Goal: Task Accomplishment & Management: Manage account settings

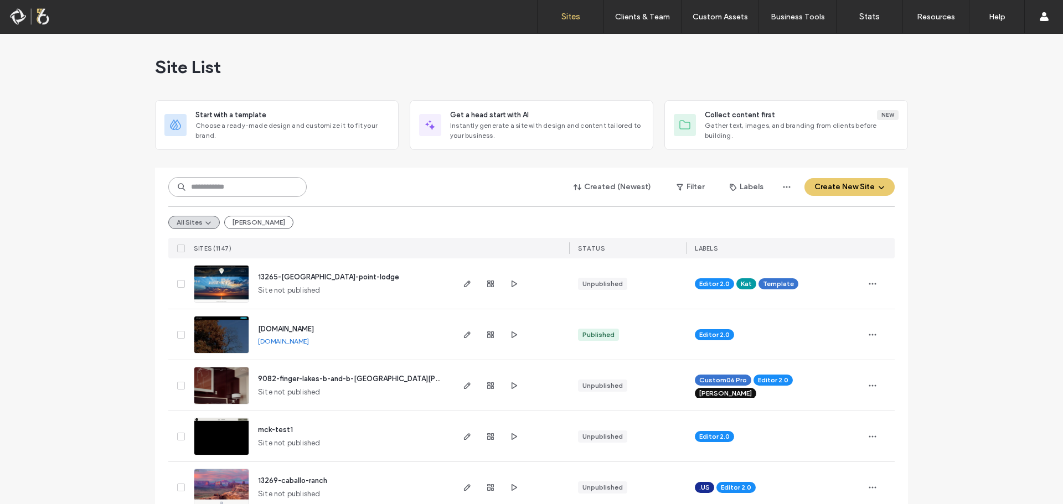
click at [230, 185] on input at bounding box center [237, 187] width 138 height 20
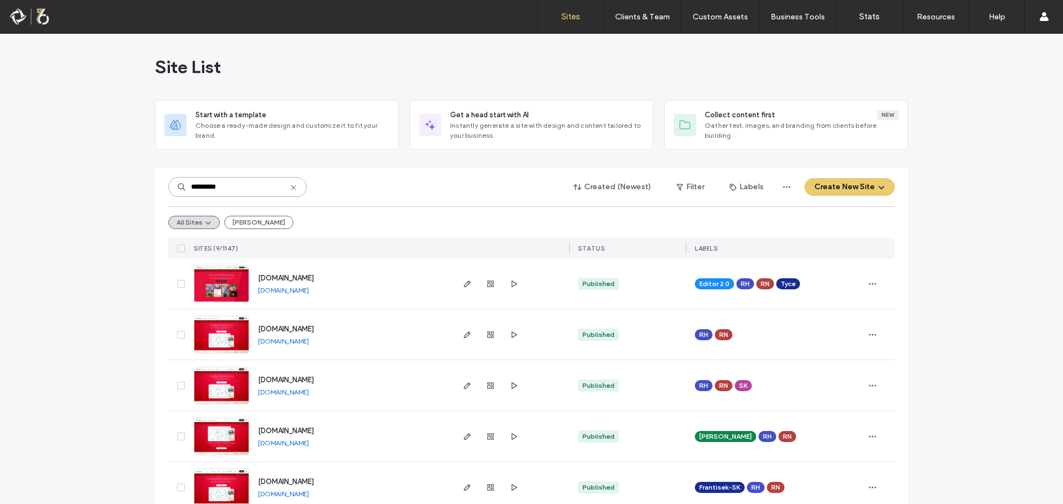
type input "*********"
click at [258, 279] on span "[DOMAIN_NAME]" at bounding box center [286, 278] width 56 height 8
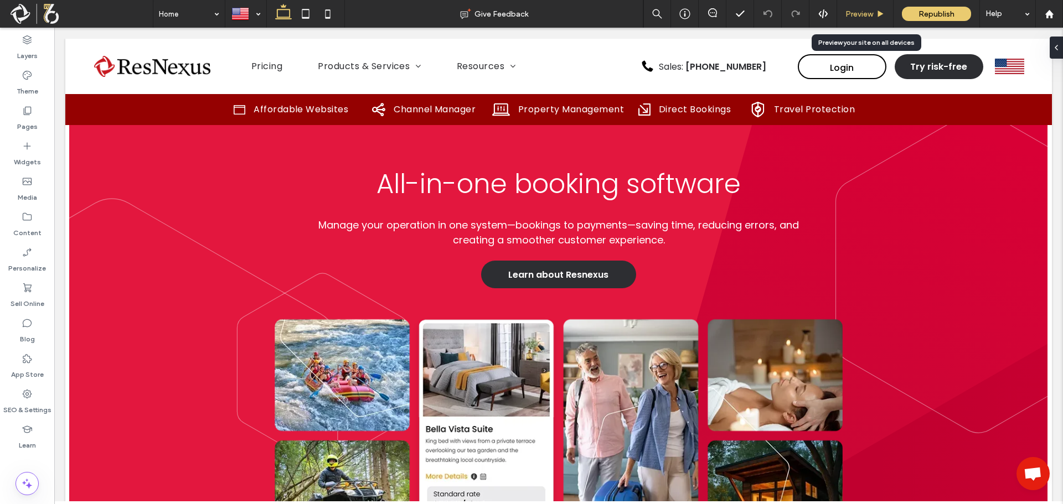
click at [867, 17] on span "Preview" at bounding box center [859, 13] width 28 height 9
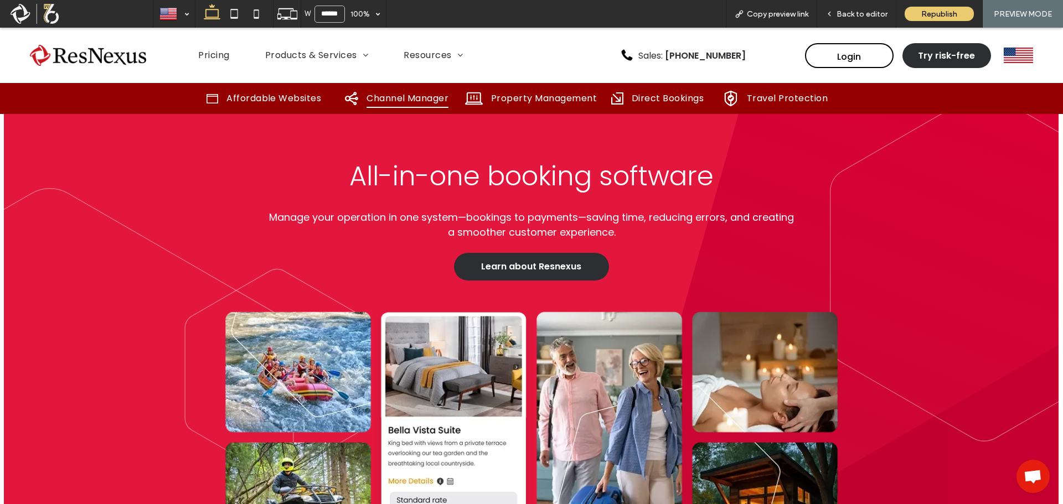
click at [407, 99] on span "Channel Manager" at bounding box center [407, 98] width 82 height 19
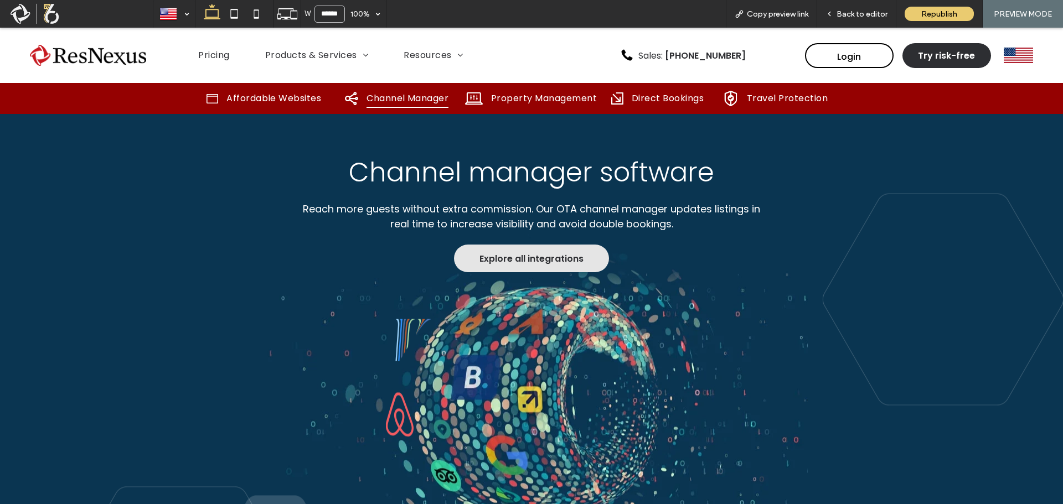
click at [520, 262] on span "Explore all integrations" at bounding box center [531, 259] width 104 height 14
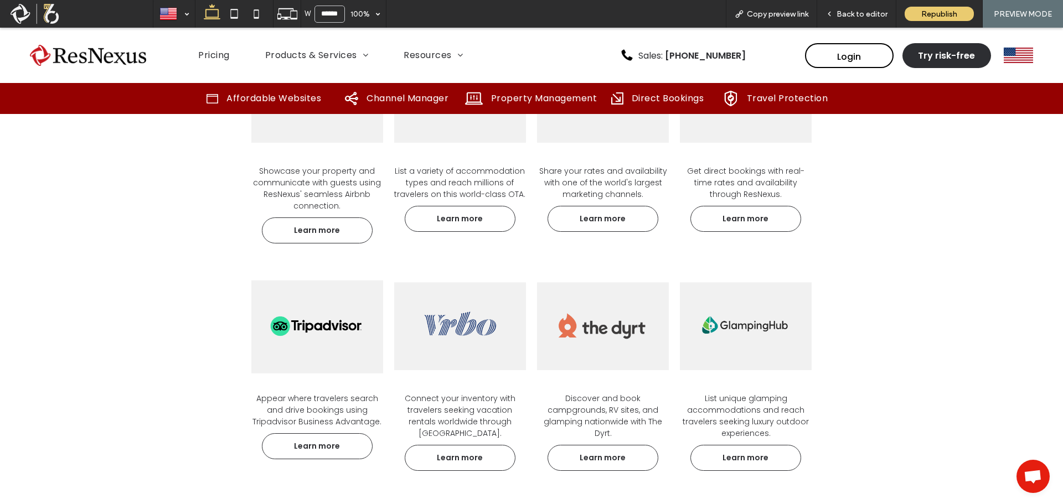
scroll to position [1162, 0]
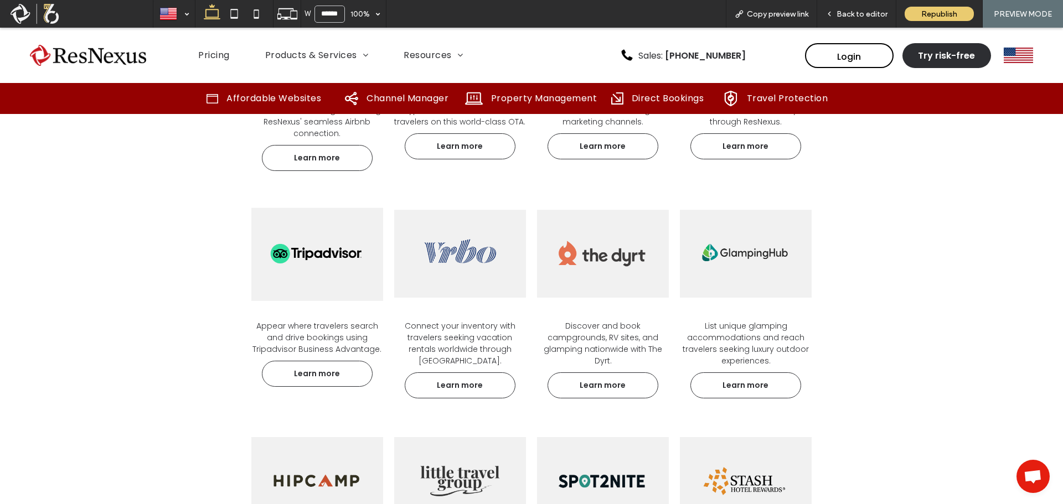
click at [301, 270] on link at bounding box center [316, 253] width 139 height 123
click at [857, 15] on span "Back to editor" at bounding box center [861, 13] width 51 height 9
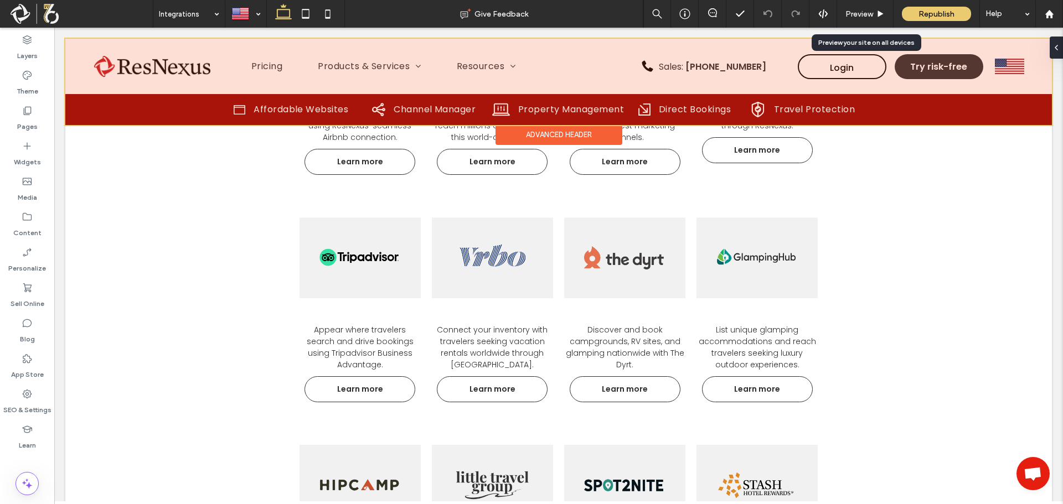
scroll to position [1158, 0]
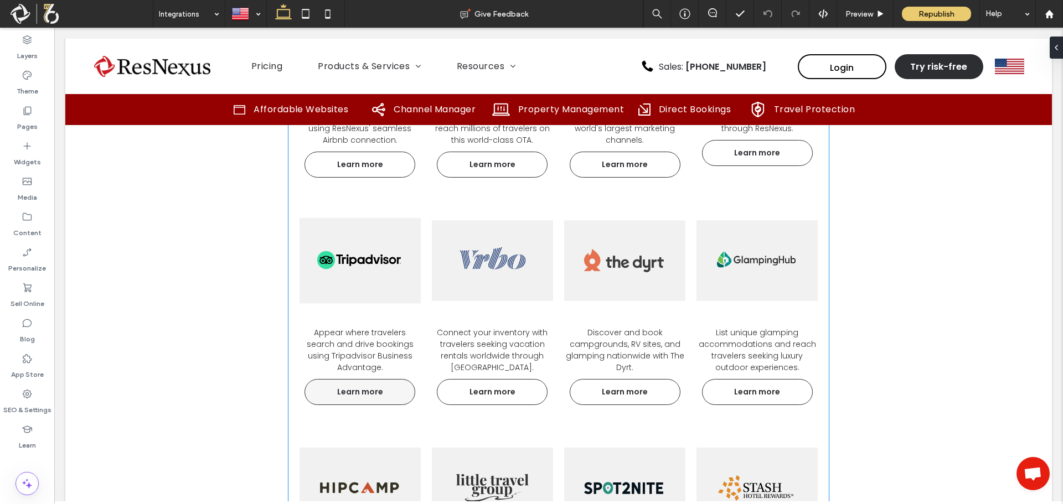
click at [365, 395] on span "Learn more" at bounding box center [360, 392] width 68 height 23
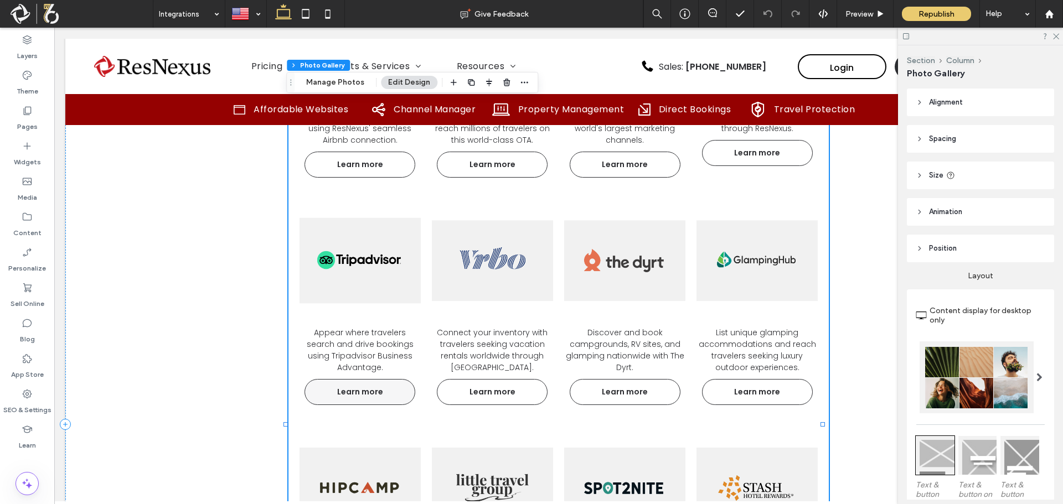
click at [365, 392] on span "Learn more" at bounding box center [360, 392] width 68 height 23
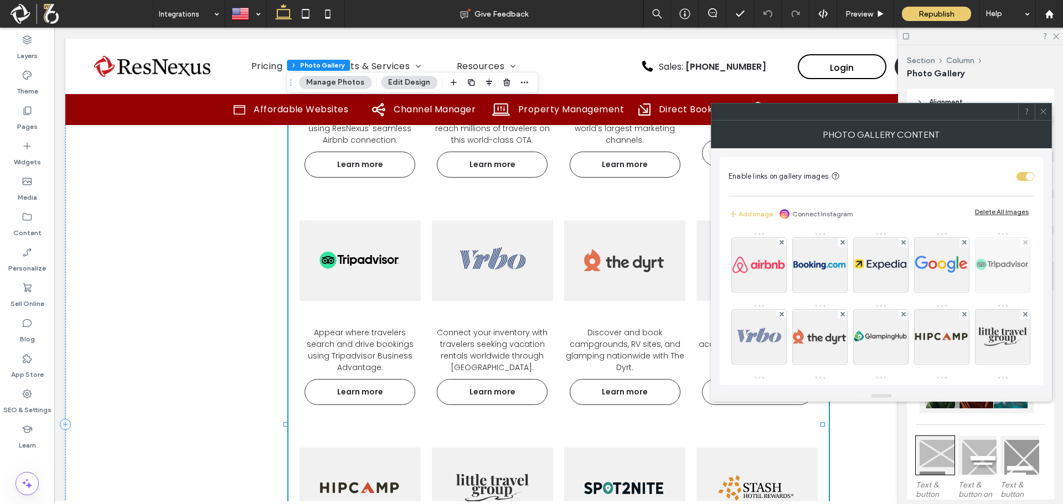
click at [962, 292] on img at bounding box center [1002, 265] width 81 height 54
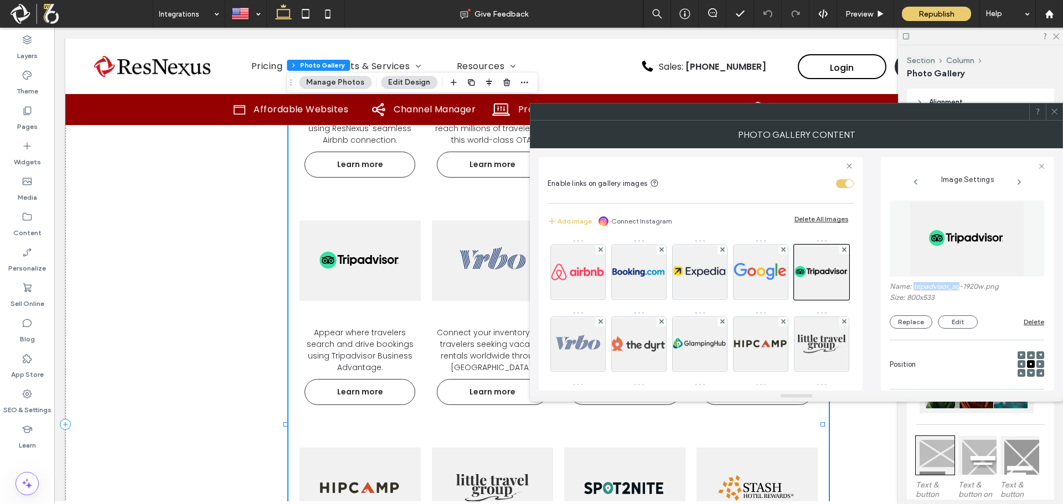
drag, startPoint x: 960, startPoint y: 286, endPoint x: 914, endPoint y: 288, distance: 46.5
click at [914, 288] on label "Name: tripadvisor_sq-1920w.png" at bounding box center [966, 287] width 154 height 11
copy label "tripadvisor_sq"
click at [619, 346] on img at bounding box center [577, 344] width 81 height 54
drag, startPoint x: 941, startPoint y: 287, endPoint x: 913, endPoint y: 290, distance: 27.8
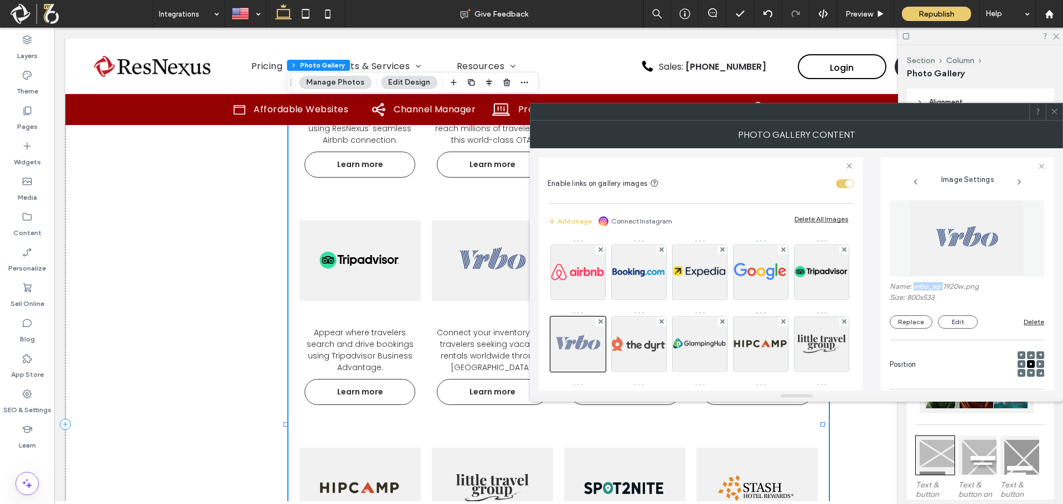
click at [913, 290] on label "Name: vrbo_sq-1920w.png" at bounding box center [966, 287] width 154 height 11
copy label "vrbo_sq-"
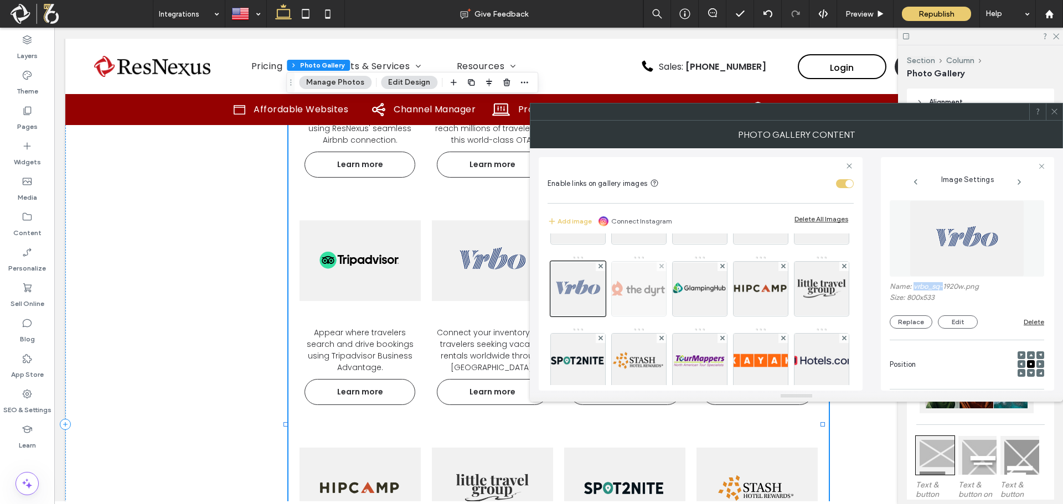
click at [680, 297] on img at bounding box center [638, 289] width 81 height 54
drag, startPoint x: 940, startPoint y: 288, endPoint x: 914, endPoint y: 292, distance: 26.8
click at [914, 292] on label "Name: dyrt_sq-1920w.png" at bounding box center [966, 287] width 154 height 11
copy label "dyrt_sq-"
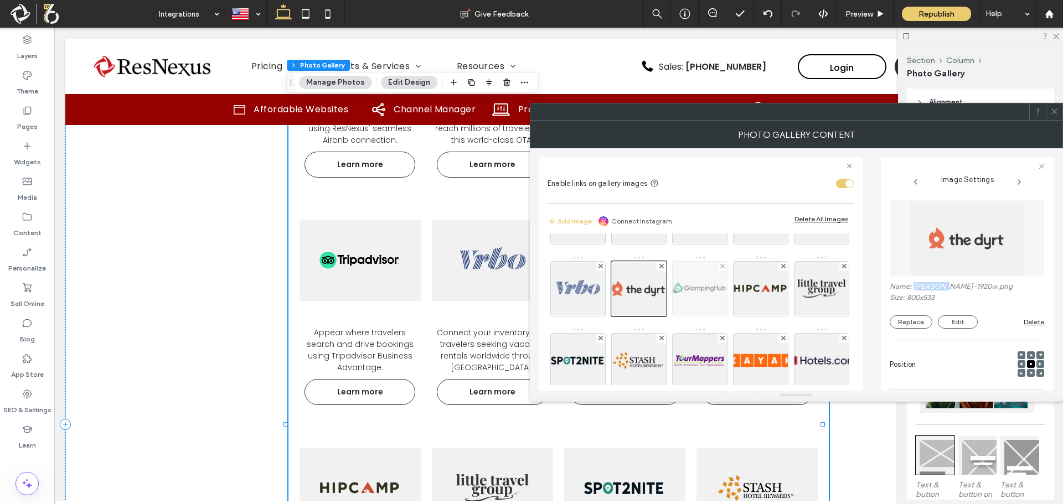
click at [741, 288] on img at bounding box center [699, 289] width 81 height 54
drag, startPoint x: 970, startPoint y: 288, endPoint x: 914, endPoint y: 291, distance: 56.0
click at [914, 291] on label "Name: glampinghub_sq-1920w.png" at bounding box center [966, 287] width 154 height 11
copy label "glampinghub_sq"
click at [720, 316] on img at bounding box center [760, 289] width 81 height 54
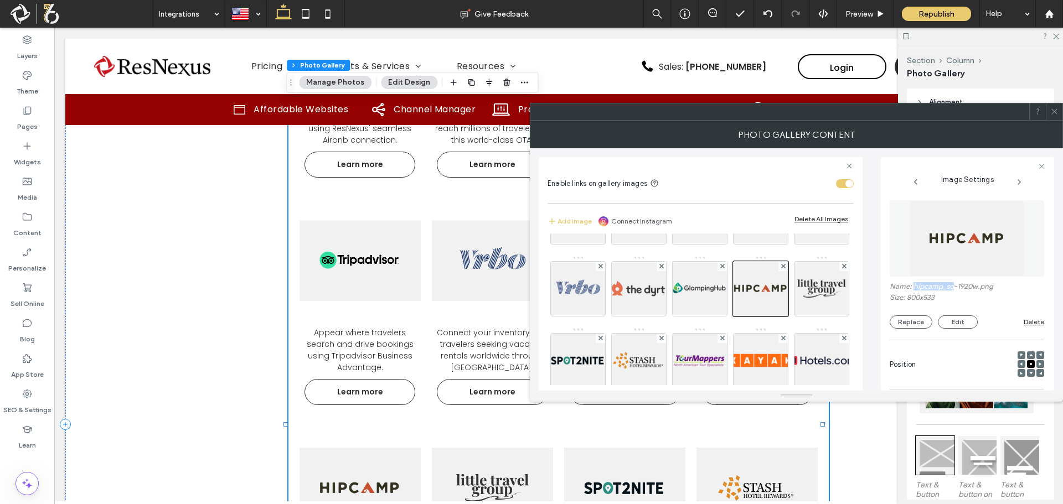
drag, startPoint x: 955, startPoint y: 287, endPoint x: 916, endPoint y: 292, distance: 39.0
click at [914, 291] on label "Name: hipcamp_sq-1920w.png" at bounding box center [966, 287] width 154 height 11
copy label "hipcamp_sq"
click at [781, 316] on img at bounding box center [821, 289] width 81 height 54
drag, startPoint x: 961, startPoint y: 287, endPoint x: 913, endPoint y: 289, distance: 48.2
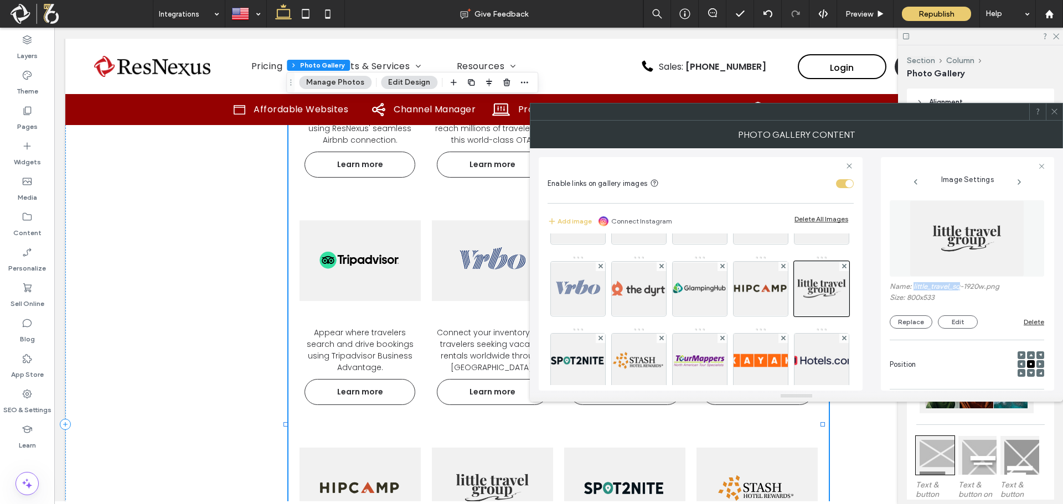
click at [913, 289] on label "Name: little_travel_sq-1920w.png" at bounding box center [966, 287] width 154 height 11
copy label "little_travel_sq"
click at [619, 361] on img at bounding box center [577, 361] width 81 height 54
drag, startPoint x: 956, startPoint y: 288, endPoint x: 914, endPoint y: 290, distance: 42.7
click at [914, 290] on label "Name: spot2nite_sq-1920w.png" at bounding box center [966, 287] width 154 height 11
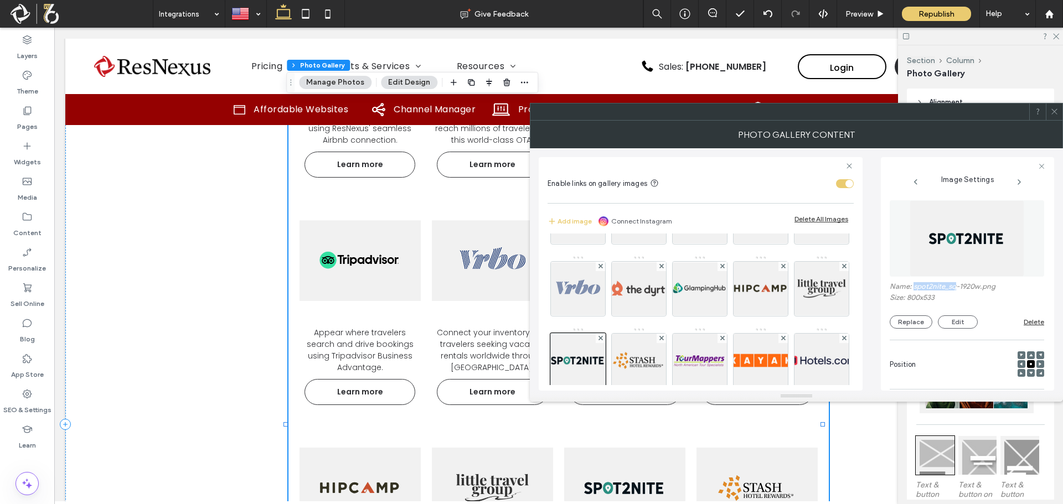
copy label "spot2nite_sq"
click at [680, 351] on img at bounding box center [638, 361] width 81 height 54
drag, startPoint x: 943, startPoint y: 289, endPoint x: 913, endPoint y: 286, distance: 30.7
click at [913, 286] on label "Name: stash_sq-1920w.png" at bounding box center [966, 287] width 154 height 11
copy label "stash_sq"
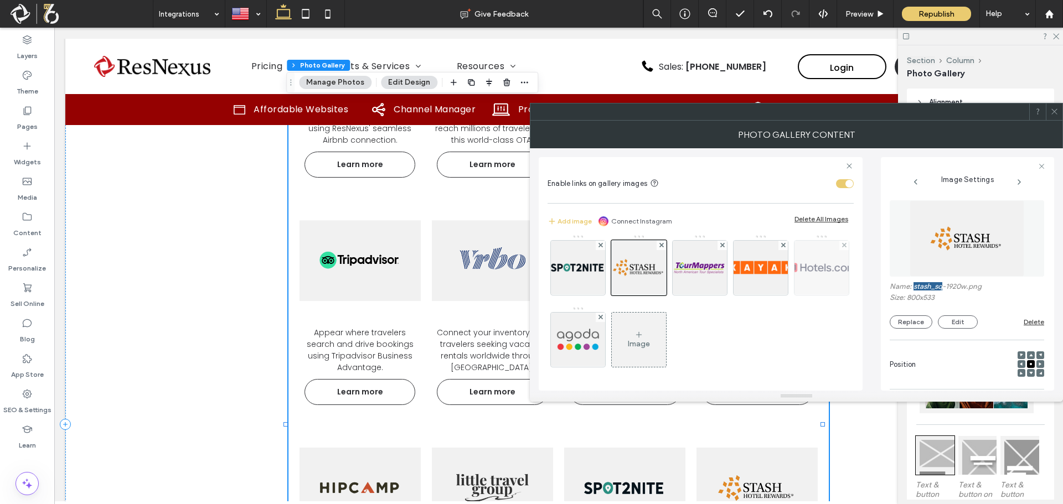
scroll to position [220, 0]
click at [659, 266] on img at bounding box center [699, 268] width 81 height 54
drag, startPoint x: 969, startPoint y: 288, endPoint x: 913, endPoint y: 289, distance: 55.9
click at [913, 289] on label "Name: tourmappers_sq-1920w.png" at bounding box center [966, 287] width 154 height 11
copy label "tourmappers_sq-"
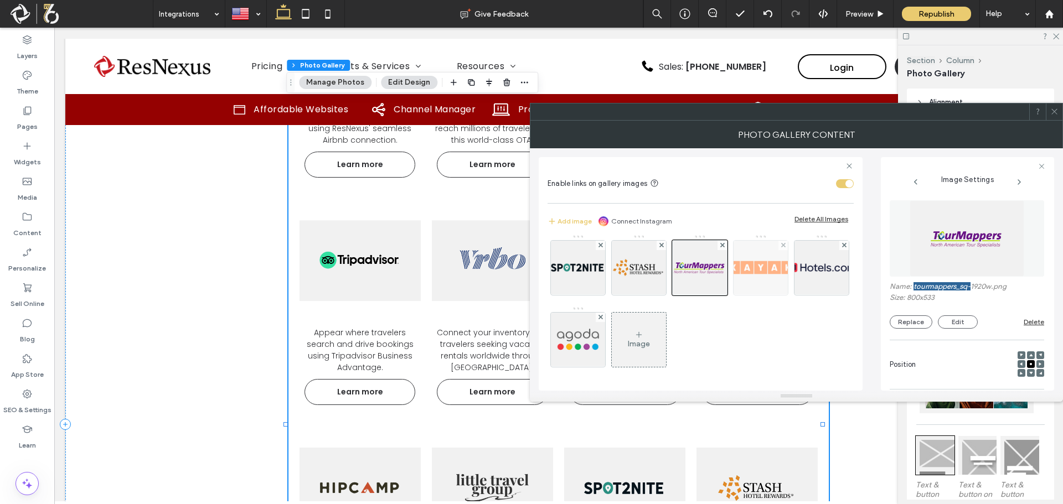
scroll to position [165, 0]
click at [720, 295] on img at bounding box center [760, 268] width 81 height 54
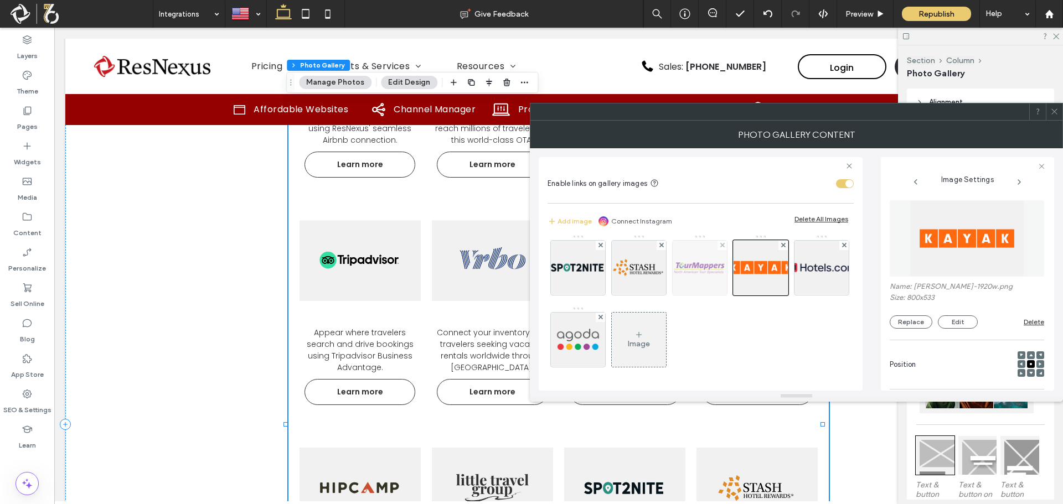
click at [659, 295] on img at bounding box center [699, 268] width 81 height 54
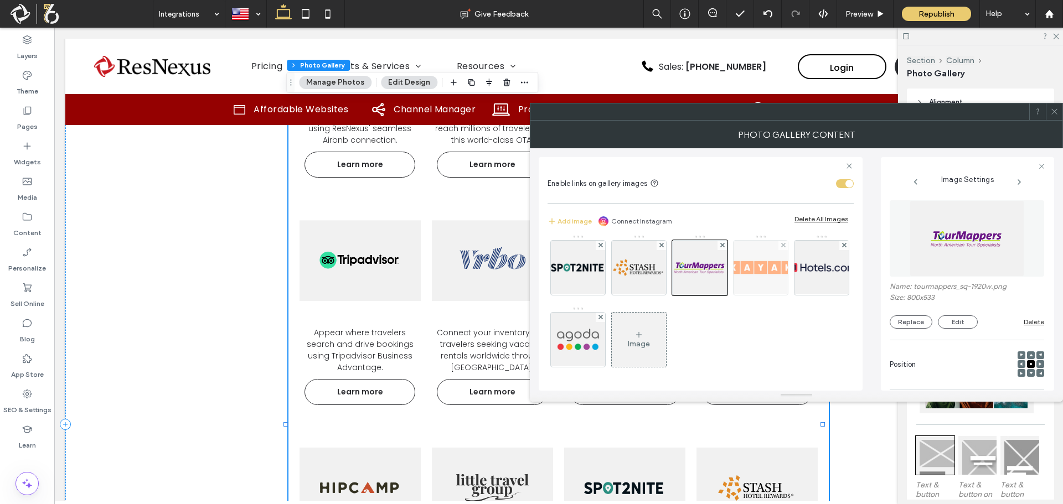
click at [720, 295] on img at bounding box center [760, 268] width 81 height 54
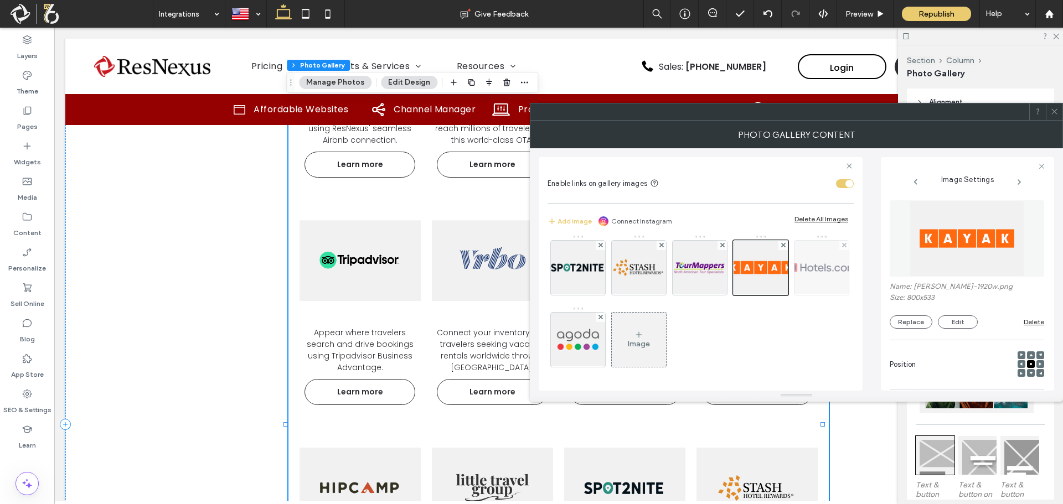
click at [781, 295] on img at bounding box center [821, 268] width 81 height 54
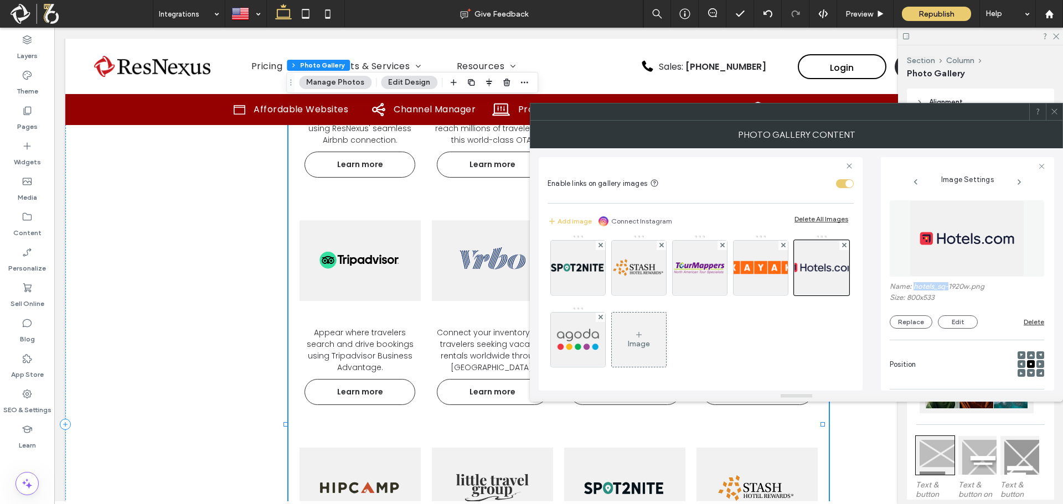
drag, startPoint x: 944, startPoint y: 288, endPoint x: 915, endPoint y: 289, distance: 28.8
click at [915, 289] on label "Name: hotels_sq-1920w.png" at bounding box center [966, 287] width 154 height 11
copy label "otels_sq-"
click at [619, 326] on img at bounding box center [577, 340] width 81 height 54
drag, startPoint x: 946, startPoint y: 289, endPoint x: 912, endPoint y: 288, distance: 33.8
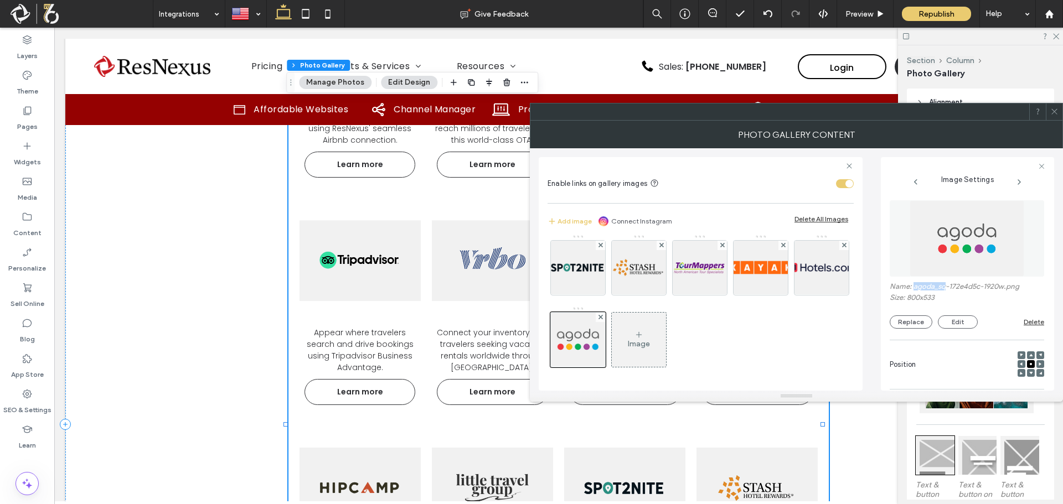
click at [912, 288] on label "Name: agoda_sq-172e4d5c-1920w.png" at bounding box center [966, 287] width 154 height 11
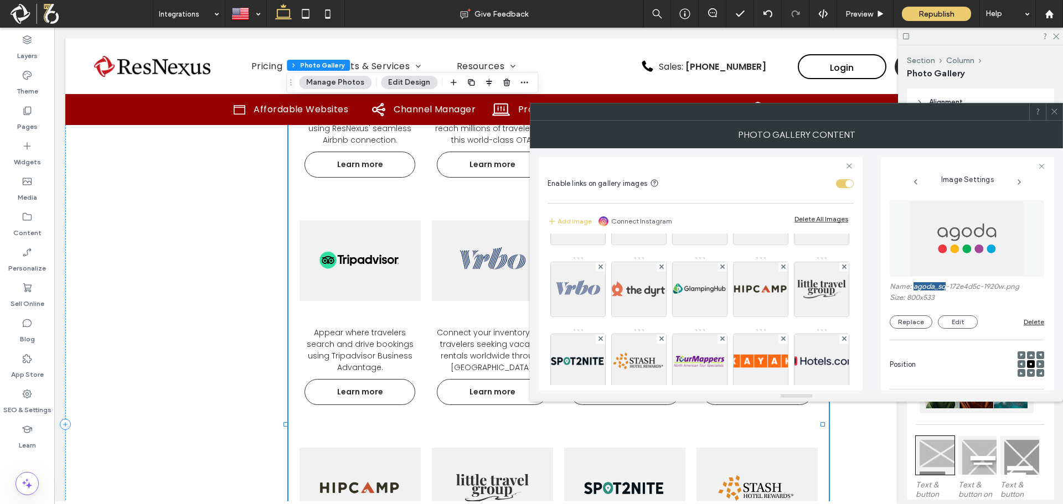
scroll to position [54, 0]
click at [1052, 110] on use at bounding box center [1054, 112] width 6 height 6
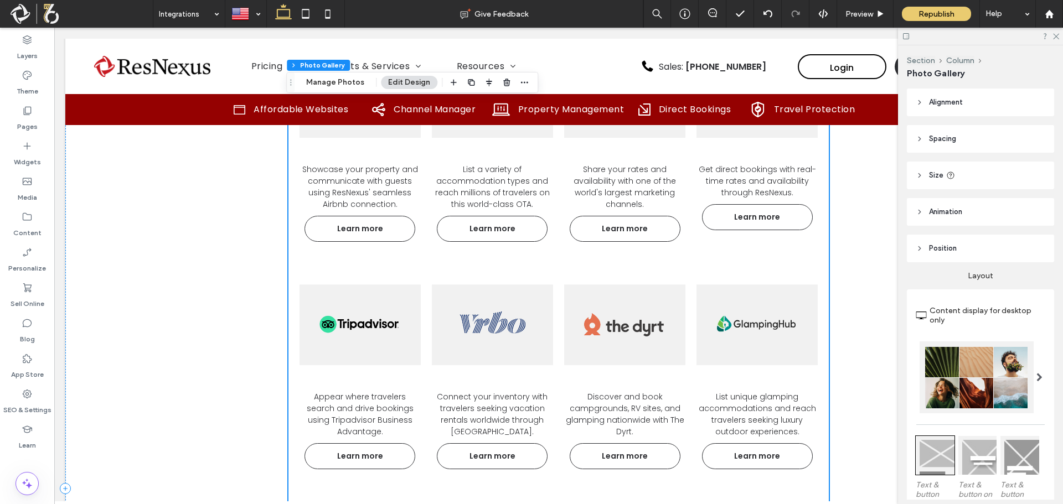
scroll to position [1158, 0]
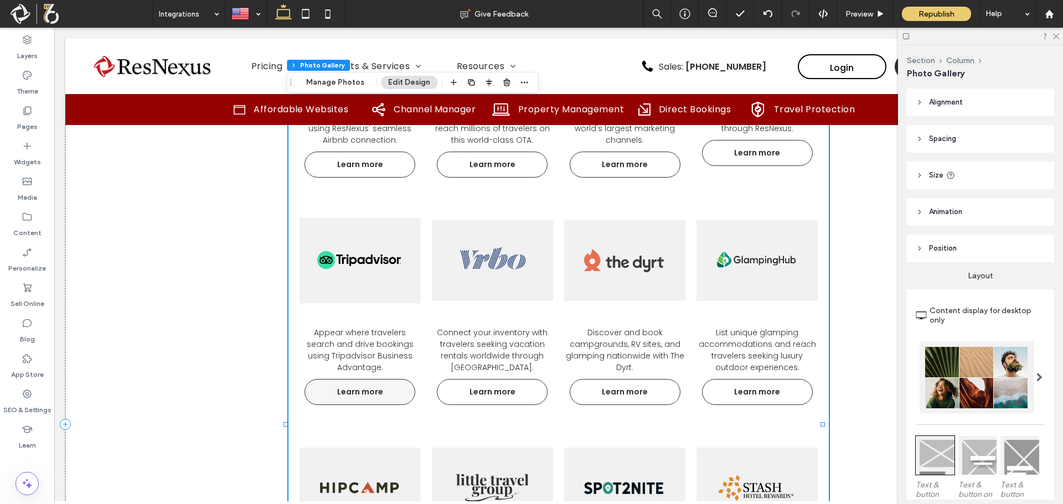
click at [370, 397] on link "Learn more" at bounding box center [359, 392] width 111 height 26
click at [370, 382] on span "Learn more" at bounding box center [360, 392] width 68 height 23
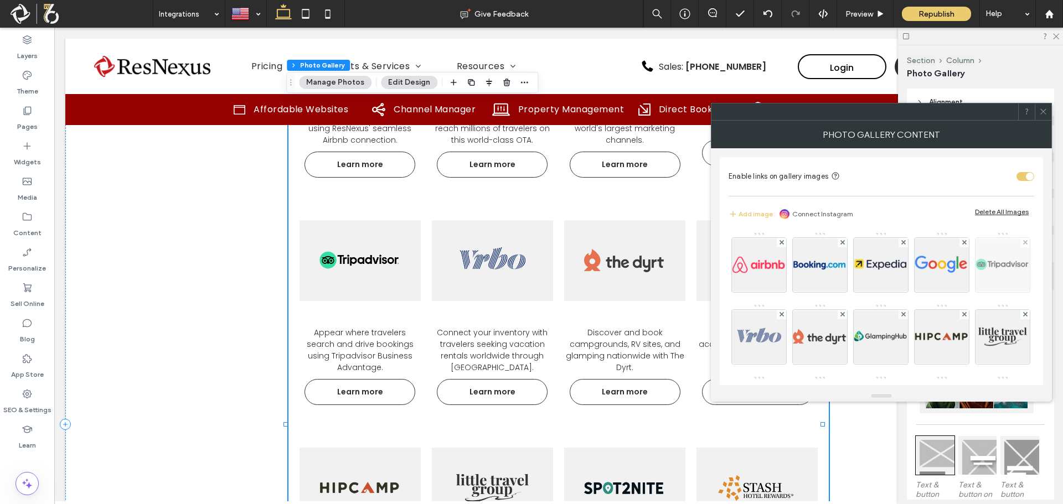
click at [962, 292] on img at bounding box center [1002, 265] width 81 height 54
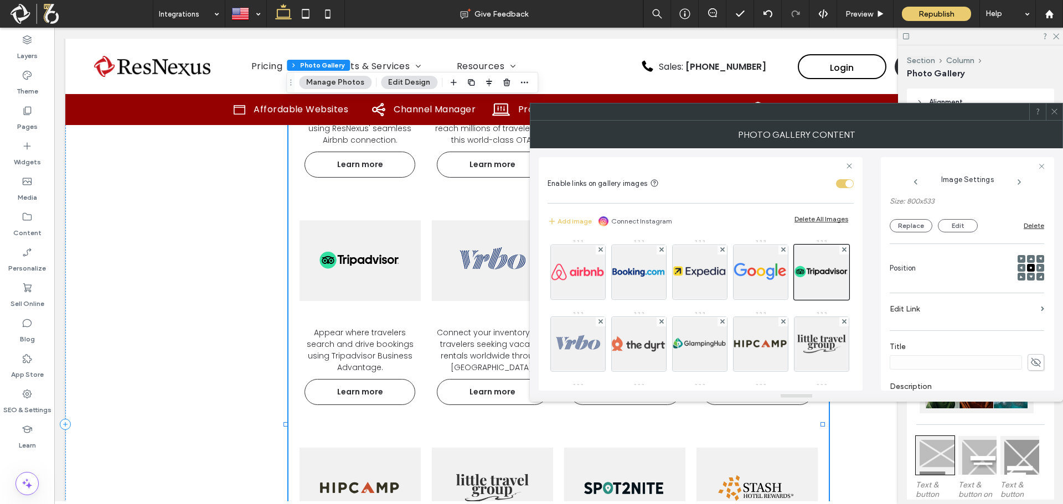
scroll to position [166, 0]
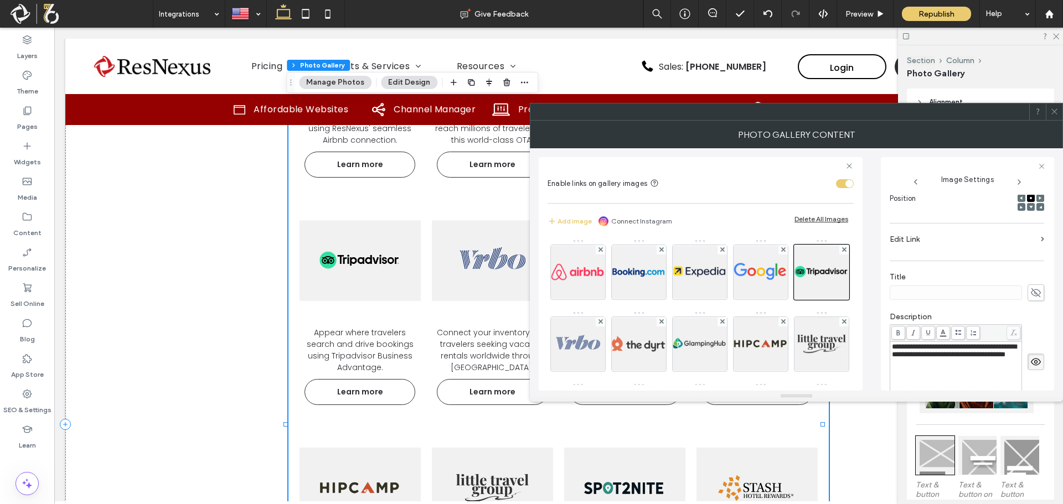
click at [933, 241] on label "Edit Link" at bounding box center [962, 239] width 147 height 20
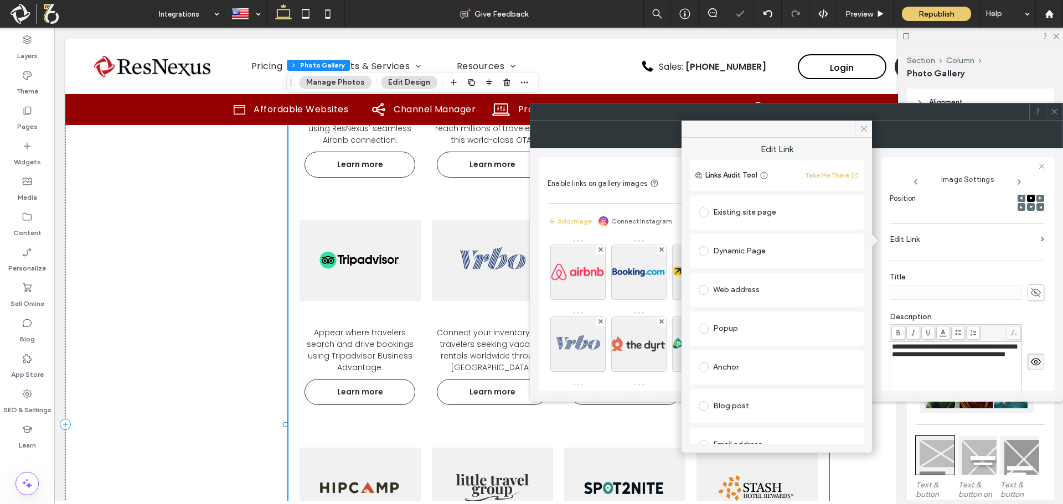
drag, startPoint x: 863, startPoint y: 127, endPoint x: 863, endPoint y: 135, distance: 7.2
click at [863, 130] on icon at bounding box center [864, 129] width 8 height 8
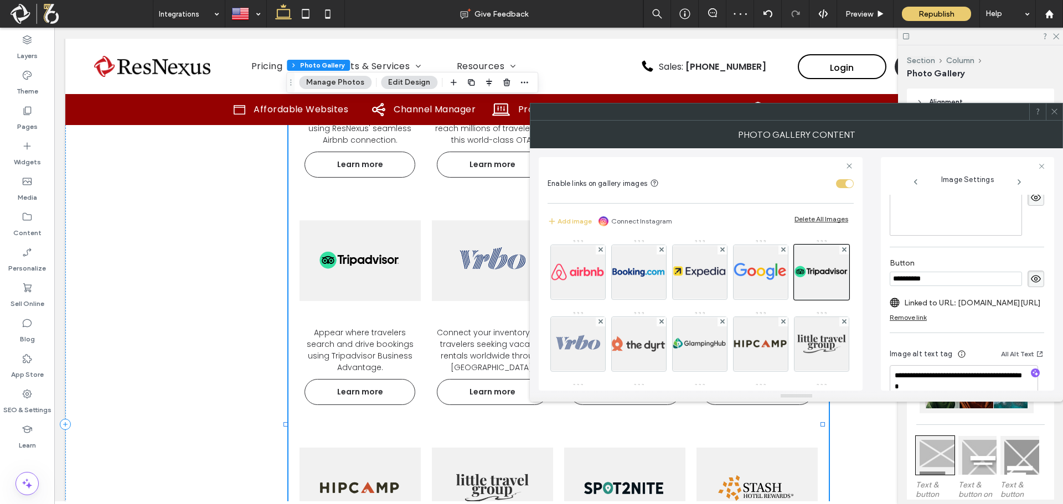
scroll to position [356, 0]
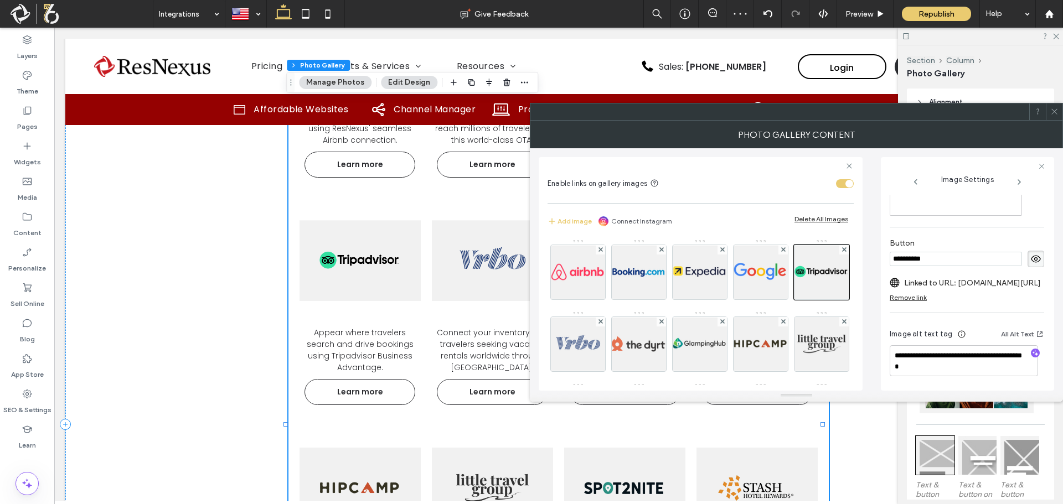
click at [991, 278] on label "Linked to URL: resnexus.com/Marketing-Channels/tripadvisor.html" at bounding box center [972, 283] width 137 height 20
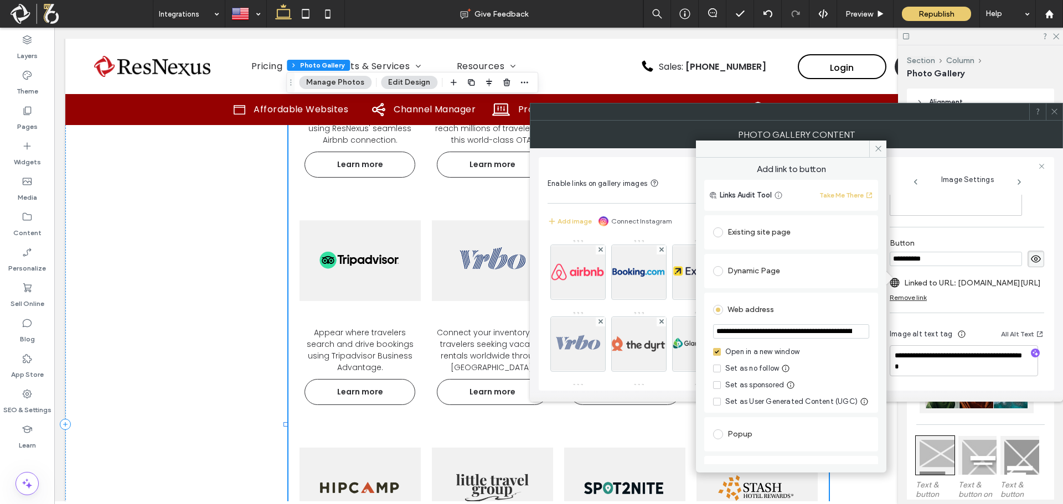
click at [794, 330] on input "**********" at bounding box center [791, 331] width 156 height 14
click at [797, 328] on input "**********" at bounding box center [791, 331] width 156 height 14
drag, startPoint x: 876, startPoint y: 151, endPoint x: 866, endPoint y: 161, distance: 14.5
click at [876, 150] on icon at bounding box center [878, 148] width 8 height 8
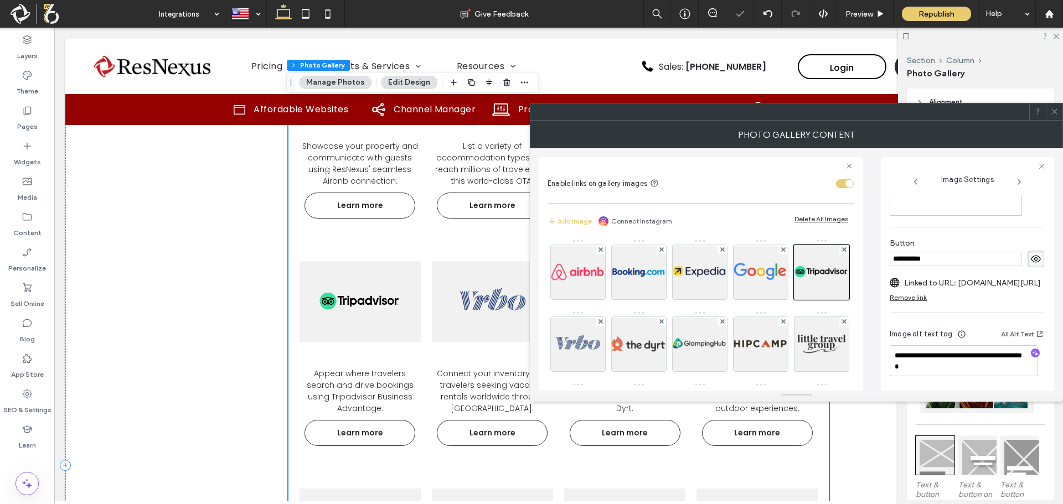
scroll to position [1047, 0]
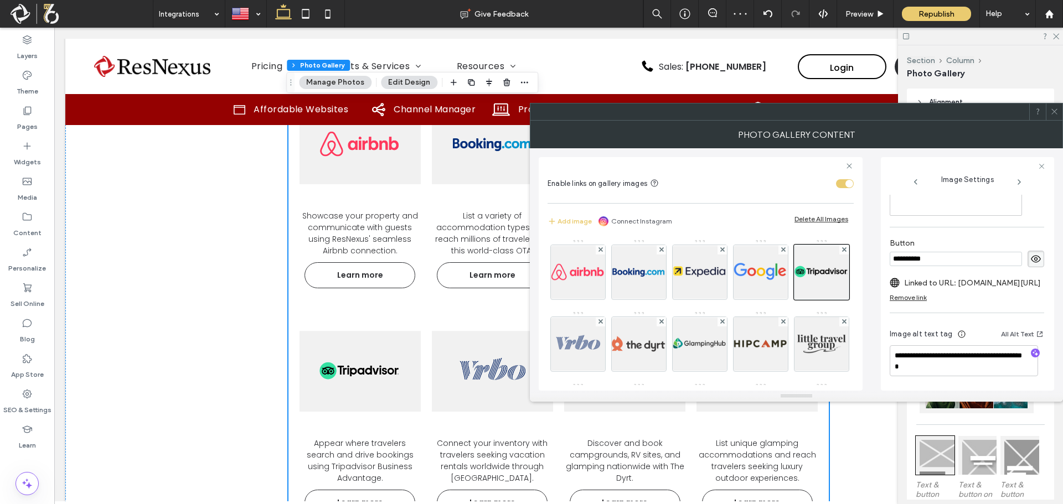
drag, startPoint x: 1051, startPoint y: 110, endPoint x: 1041, endPoint y: 113, distance: 10.7
click at [1048, 110] on div at bounding box center [1054, 112] width 17 height 17
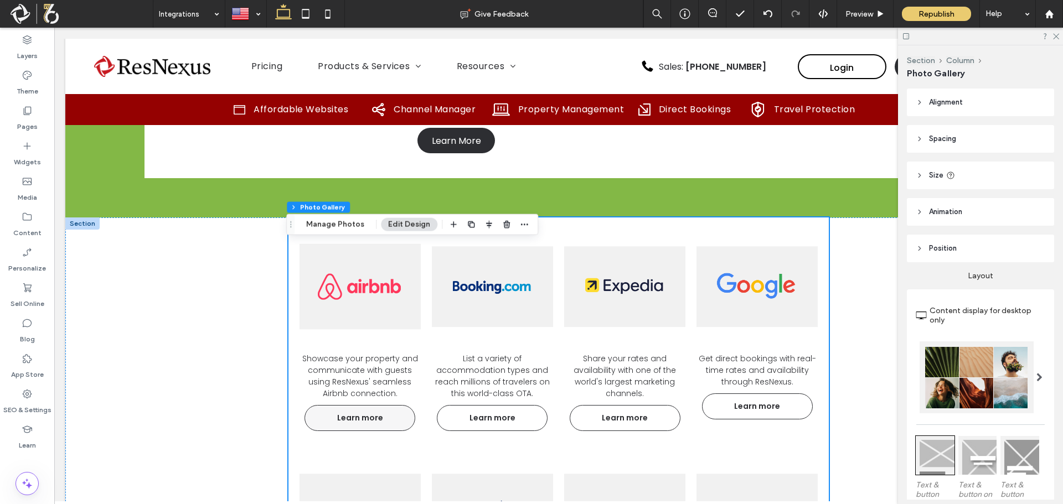
scroll to position [937, 0]
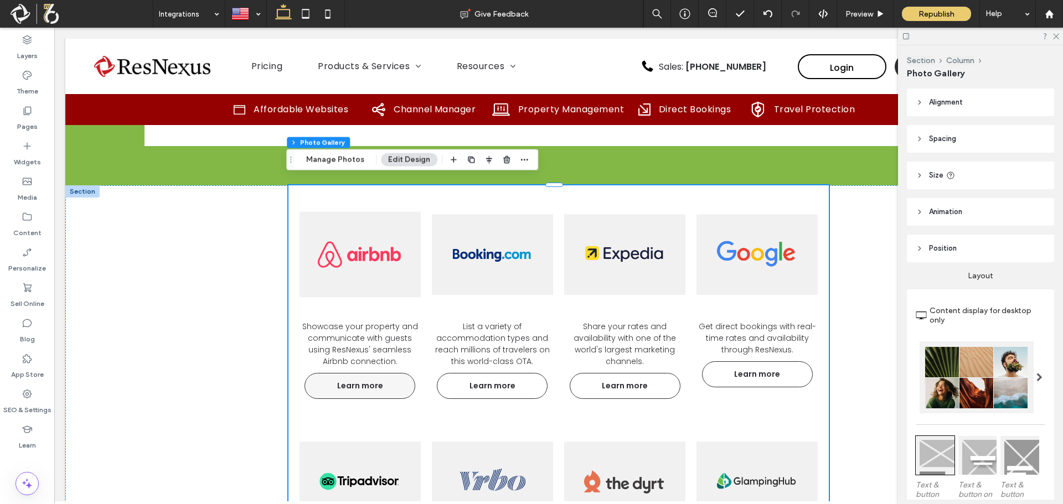
click at [359, 381] on span "Learn more" at bounding box center [360, 386] width 68 height 23
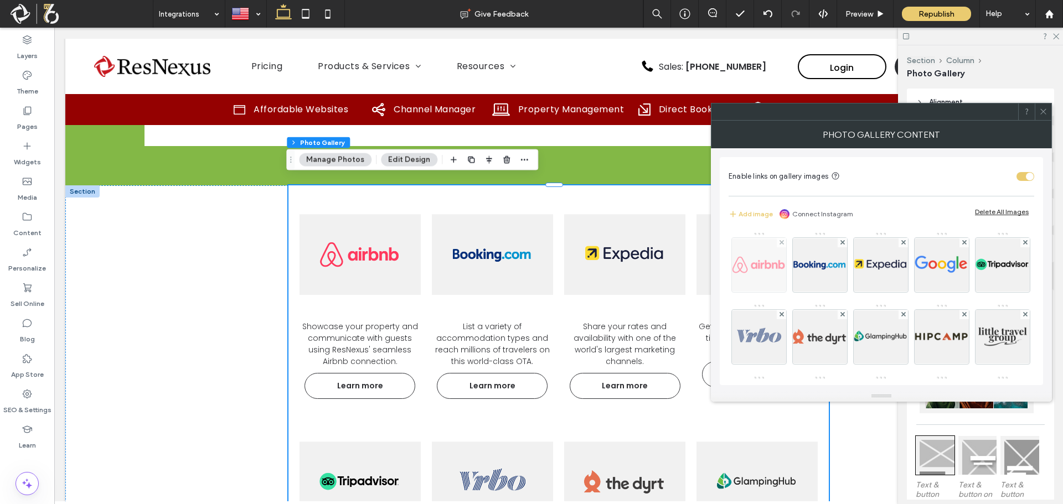
click at [762, 265] on img at bounding box center [758, 265] width 81 height 54
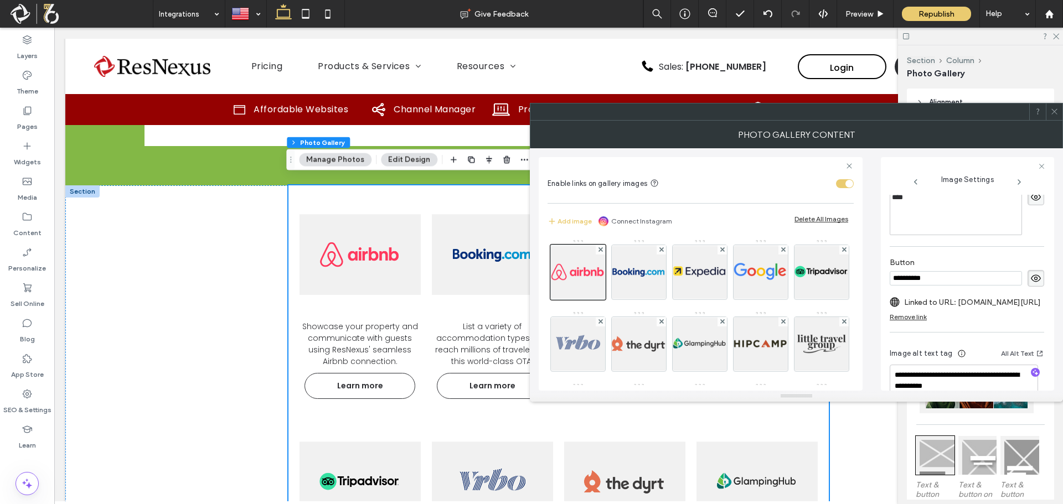
scroll to position [332, 0]
click at [970, 303] on label "Linked to URL: resnexus.com/Marketing-Channels/Airbnb.html" at bounding box center [972, 301] width 137 height 20
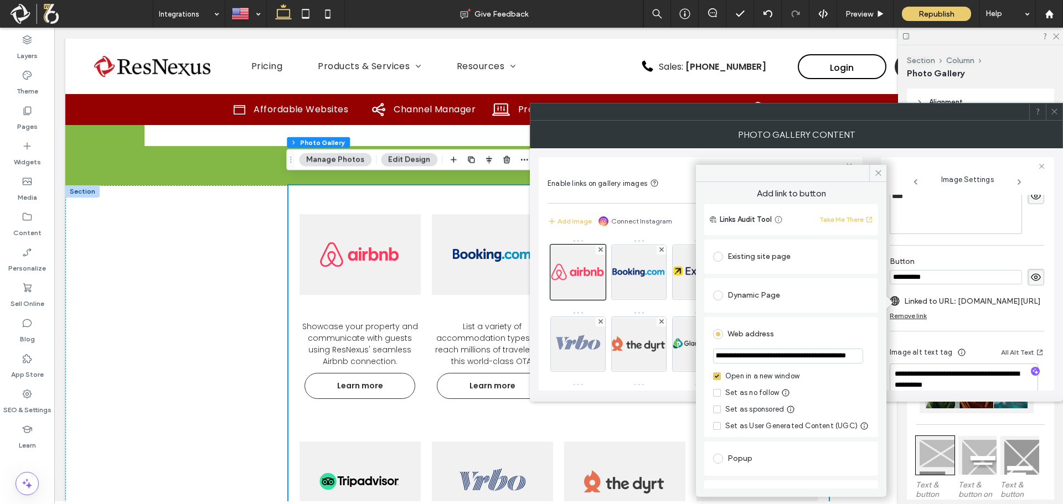
scroll to position [0, 58]
drag, startPoint x: 820, startPoint y: 356, endPoint x: 852, endPoint y: 349, distance: 32.9
click at [852, 349] on input "**********" at bounding box center [788, 356] width 150 height 15
click at [833, 354] on input "**********" at bounding box center [788, 356] width 150 height 15
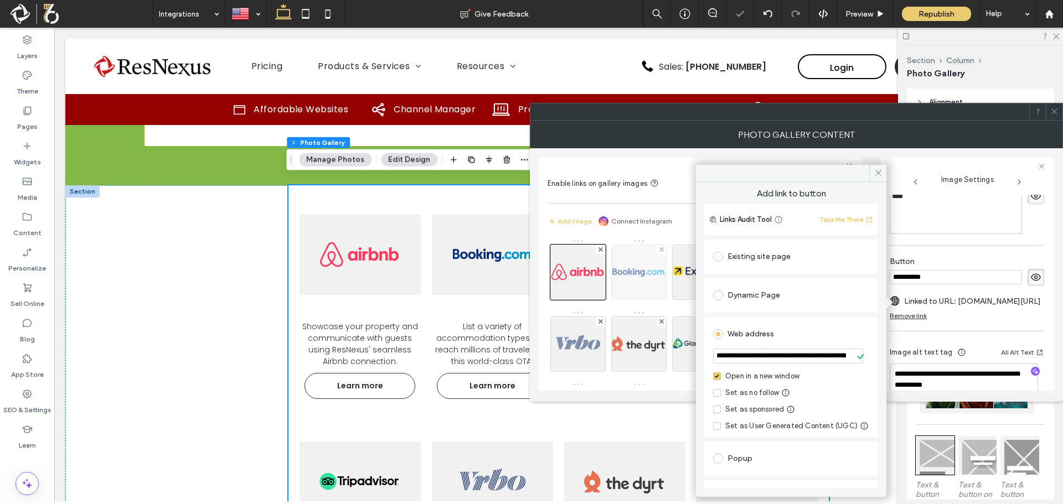
click at [640, 274] on img at bounding box center [638, 272] width 81 height 54
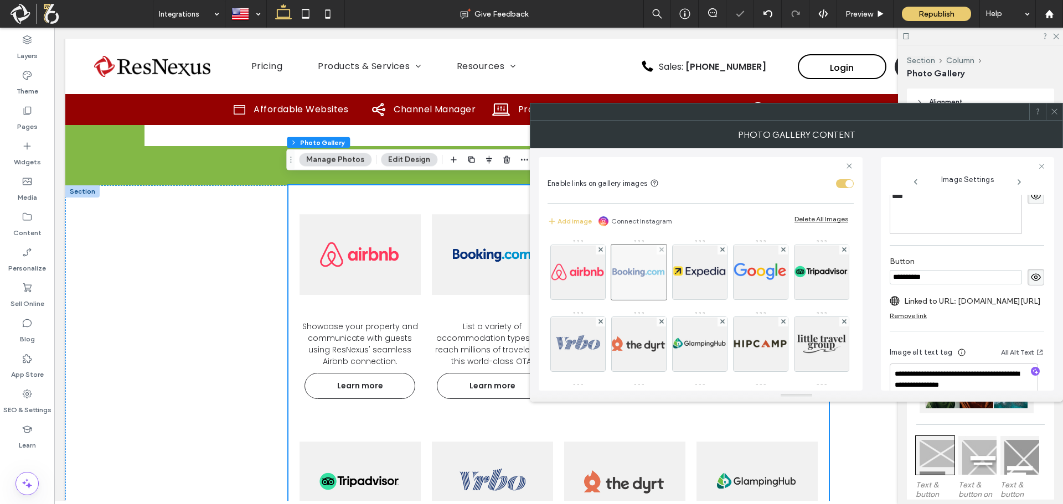
click at [640, 274] on div at bounding box center [638, 272] width 55 height 55
click at [989, 301] on label "Linked to URL: resnexus.com/Marketing-Channels/bookingcom.html" at bounding box center [972, 301] width 137 height 20
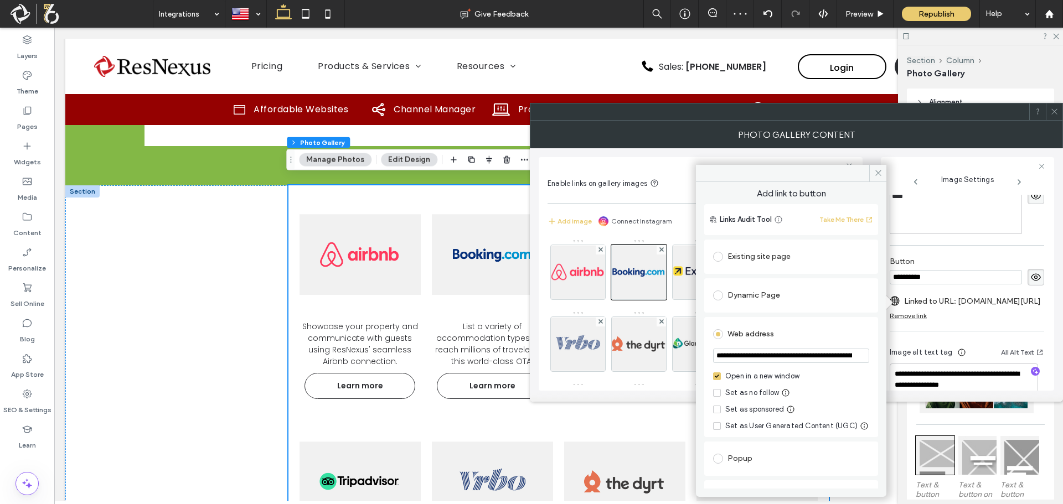
click at [782, 353] on input "**********" at bounding box center [791, 356] width 156 height 14
click at [408, 260] on link at bounding box center [360, 254] width 128 height 123
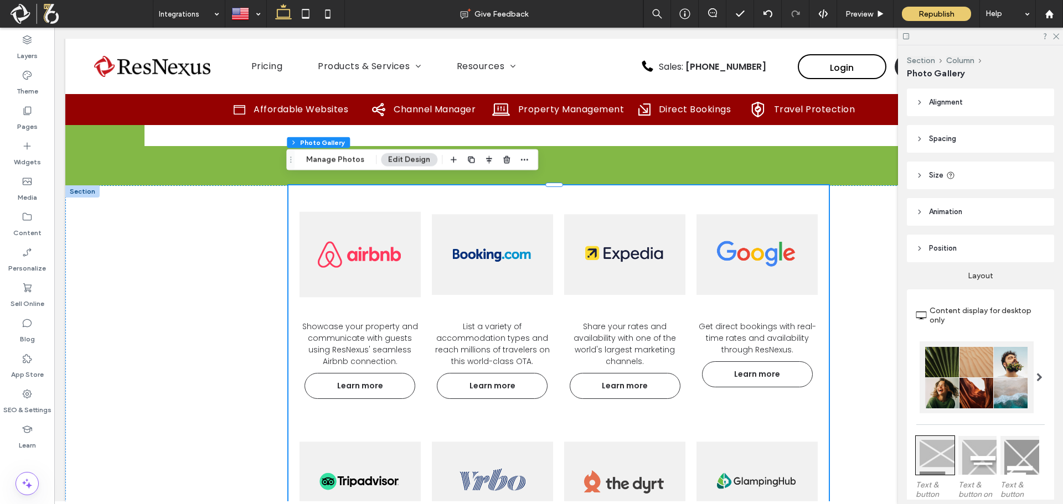
click at [400, 261] on link at bounding box center [360, 254] width 128 height 123
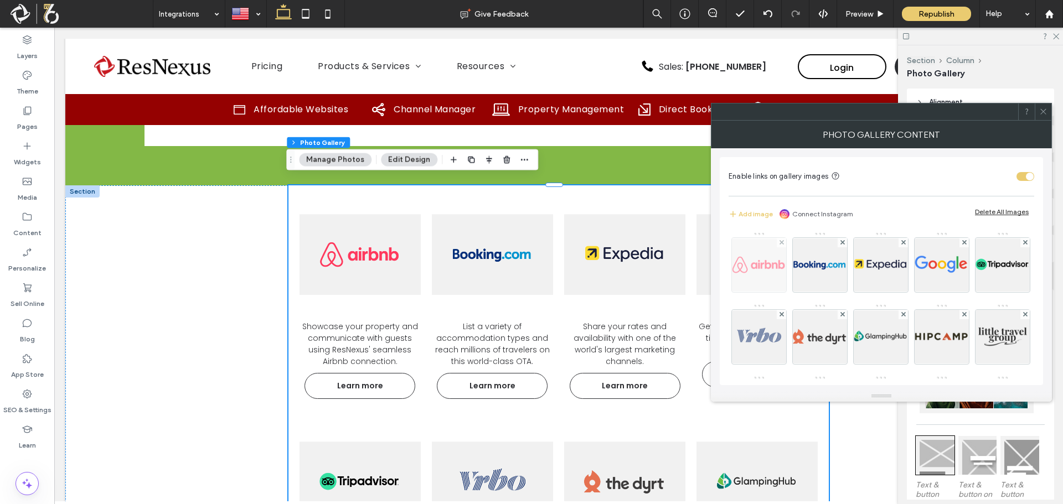
click at [751, 260] on img at bounding box center [758, 265] width 81 height 54
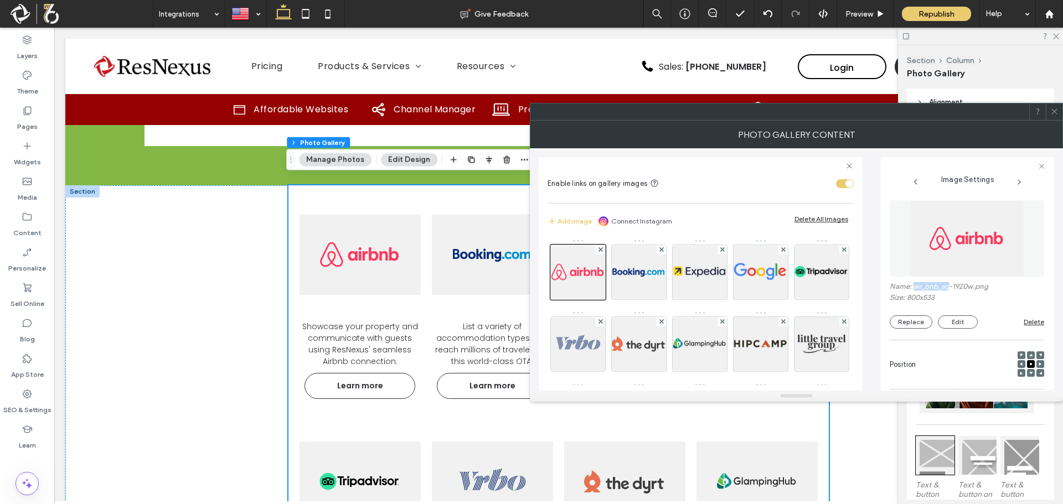
drag, startPoint x: 950, startPoint y: 288, endPoint x: 916, endPoint y: 291, distance: 34.5
click at [915, 291] on label "Name: air_bnb_sq-1920w.png" at bounding box center [966, 287] width 154 height 11
click at [361, 378] on span "Learn more" at bounding box center [360, 386] width 68 height 23
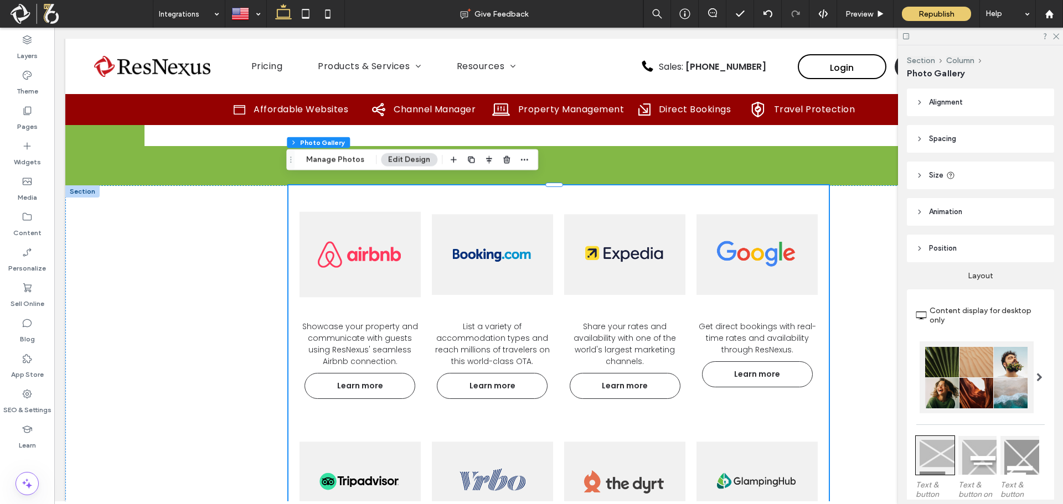
click at [373, 268] on link at bounding box center [360, 254] width 128 height 123
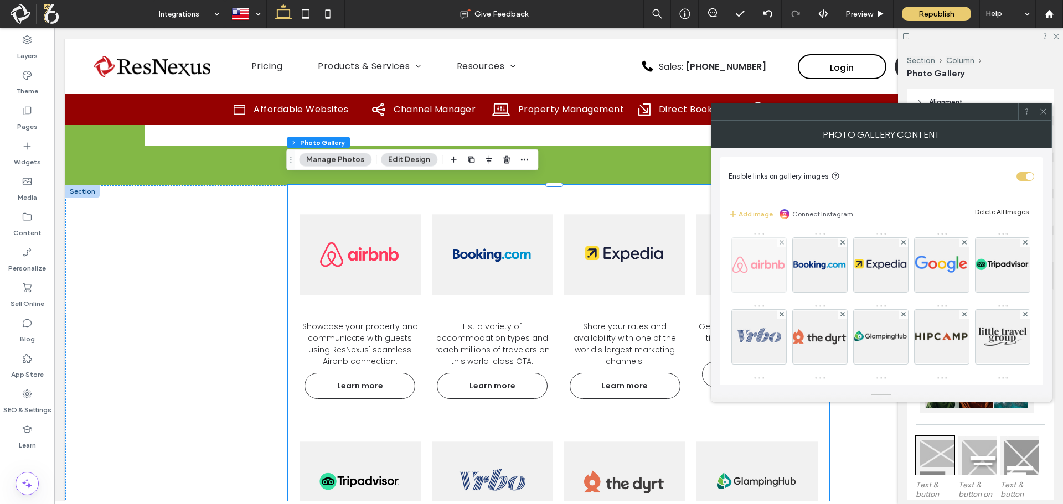
click at [764, 253] on img at bounding box center [758, 265] width 81 height 54
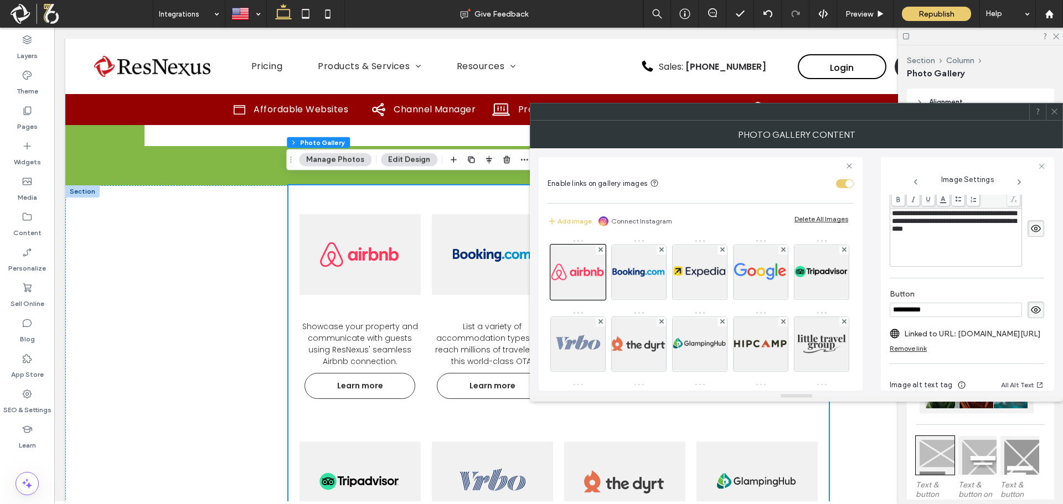
scroll to position [332, 0]
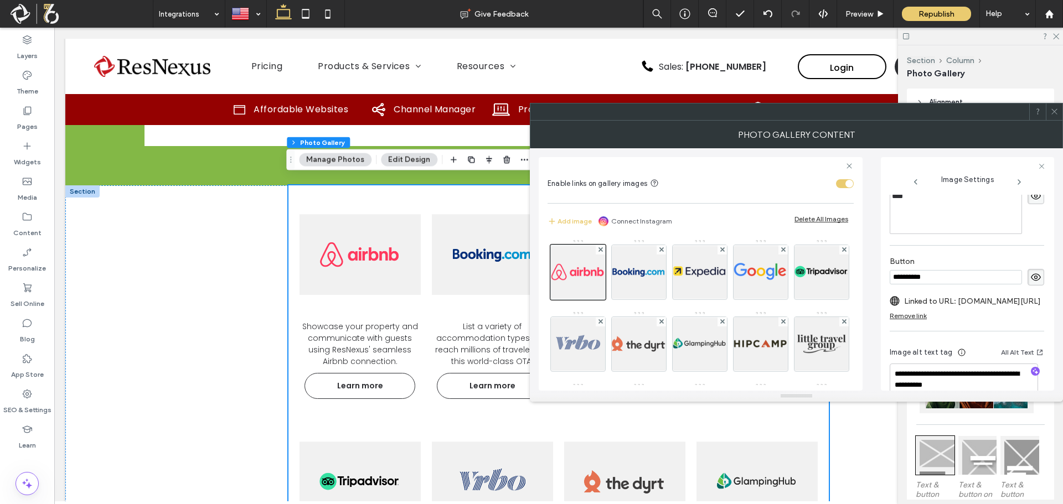
click at [991, 302] on label "Linked to URL: resnexus.com/Marketing-Channels/Airbnb.html" at bounding box center [972, 301] width 137 height 20
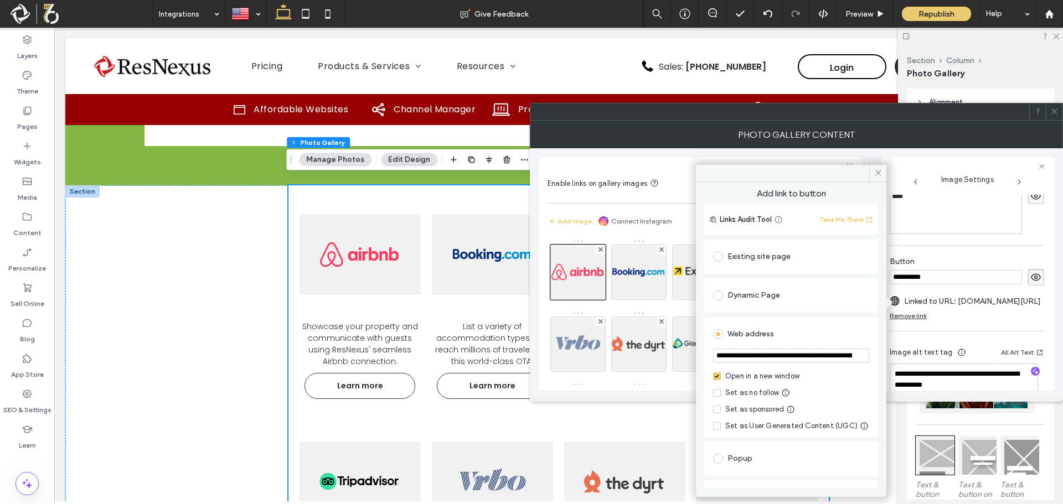
click at [795, 355] on input "**********" at bounding box center [791, 356] width 156 height 14
drag, startPoint x: 875, startPoint y: 175, endPoint x: 855, endPoint y: 190, distance: 25.2
click at [875, 175] on icon at bounding box center [878, 173] width 8 height 8
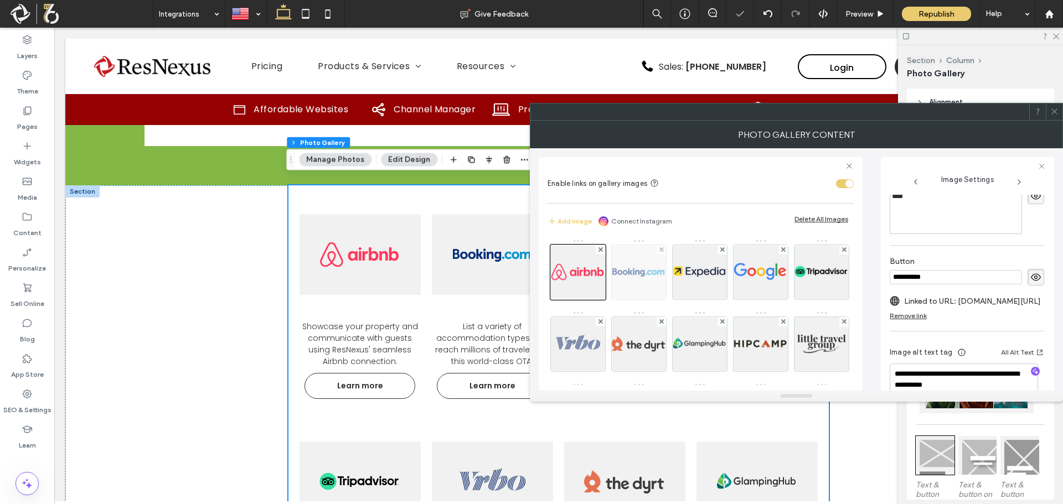
click at [638, 266] on img at bounding box center [638, 272] width 81 height 54
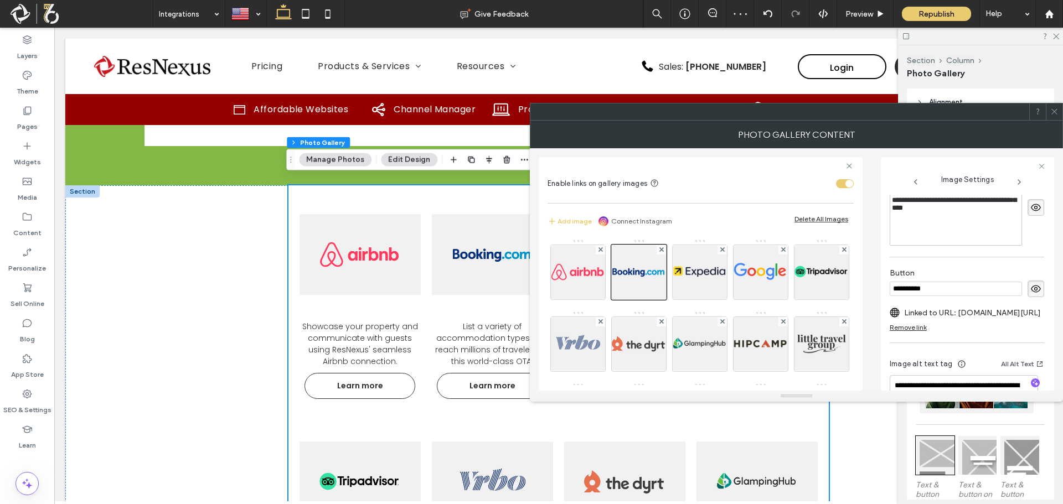
scroll to position [301, 0]
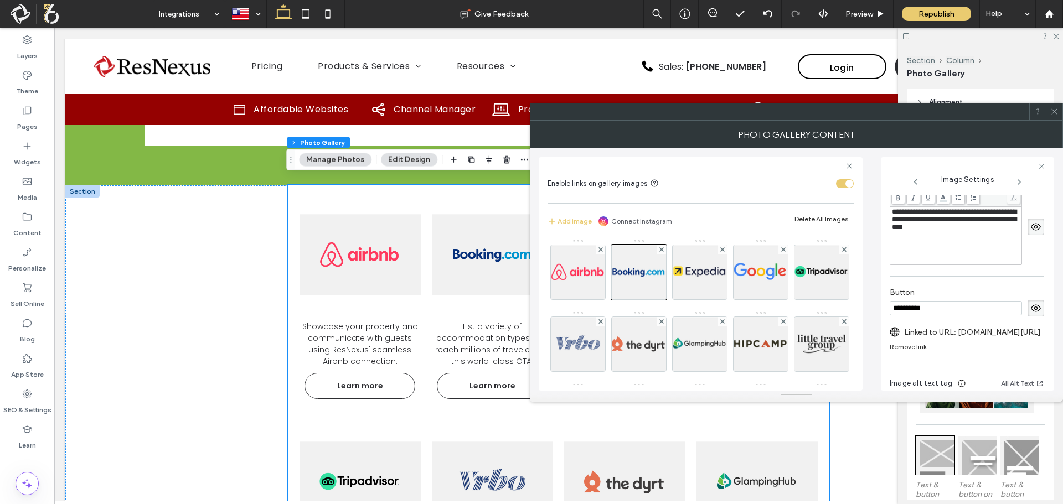
click at [997, 334] on label "Linked to URL: resnexus.com/Marketing-Channels/bookingcom.html" at bounding box center [972, 332] width 137 height 20
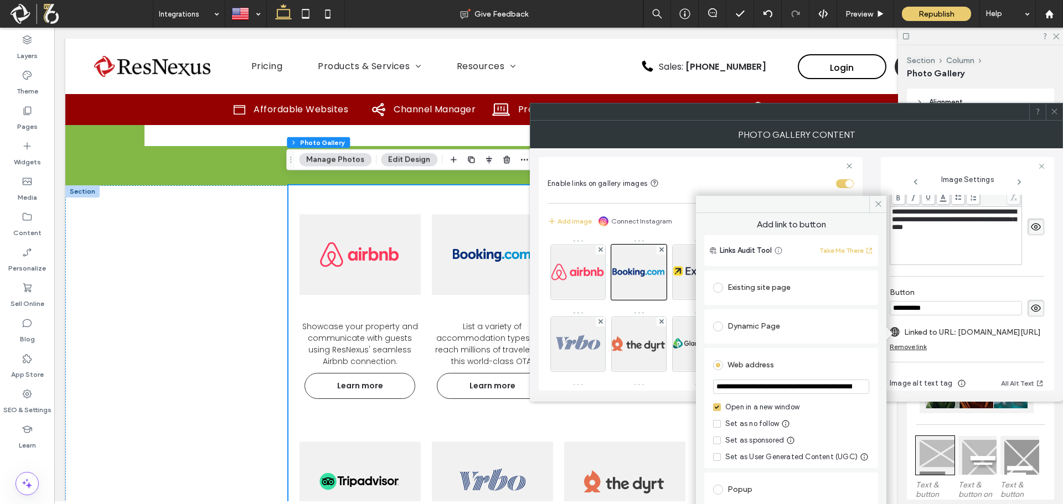
click at [774, 387] on input "**********" at bounding box center [791, 387] width 156 height 14
click at [881, 204] on icon at bounding box center [878, 204] width 8 height 8
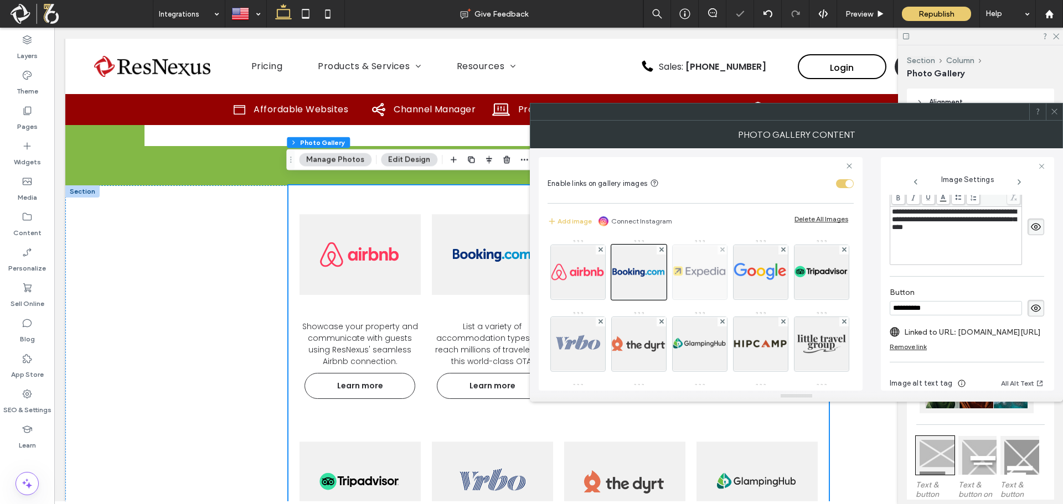
click at [712, 267] on img at bounding box center [699, 272] width 81 height 54
click at [995, 333] on label "Linked to URL: resnexus.com/Marketing-Channels/Expedia.html" at bounding box center [972, 332] width 137 height 20
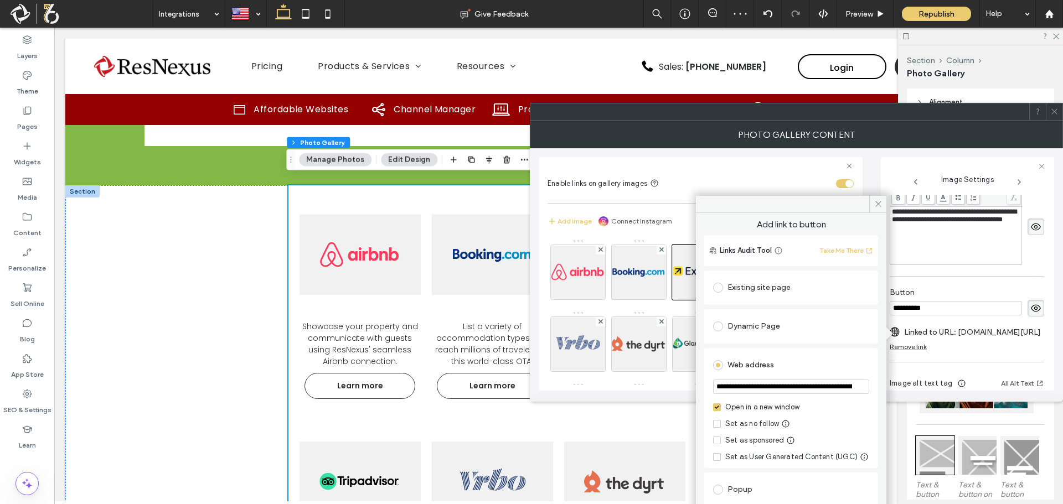
click at [794, 385] on input "**********" at bounding box center [791, 387] width 156 height 14
click at [879, 204] on icon at bounding box center [878, 204] width 8 height 8
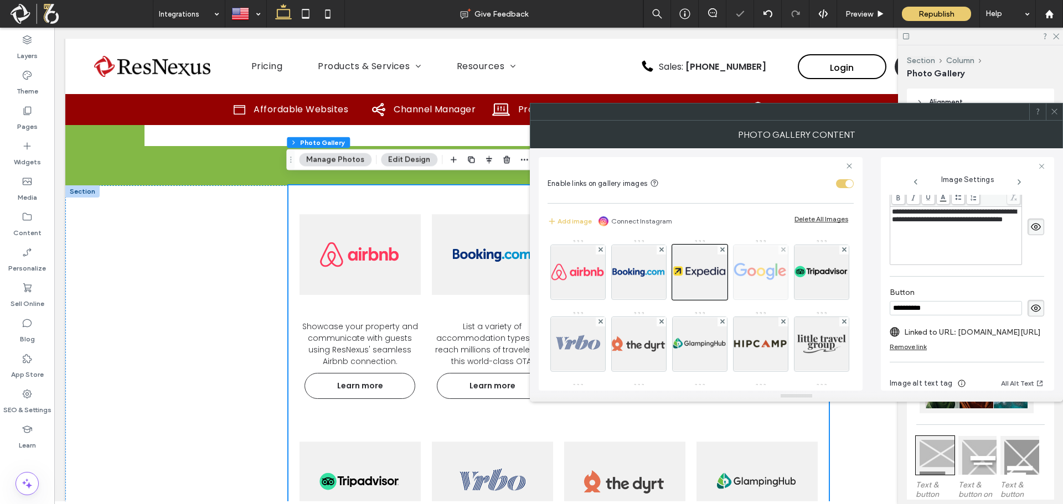
click at [766, 274] on img at bounding box center [760, 272] width 81 height 54
click at [766, 274] on div at bounding box center [760, 272] width 55 height 55
click at [976, 332] on label "Linked to URL: resnexus.com/Marketing-Channels/Google-Hotel-Ads.html" at bounding box center [972, 332] width 137 height 20
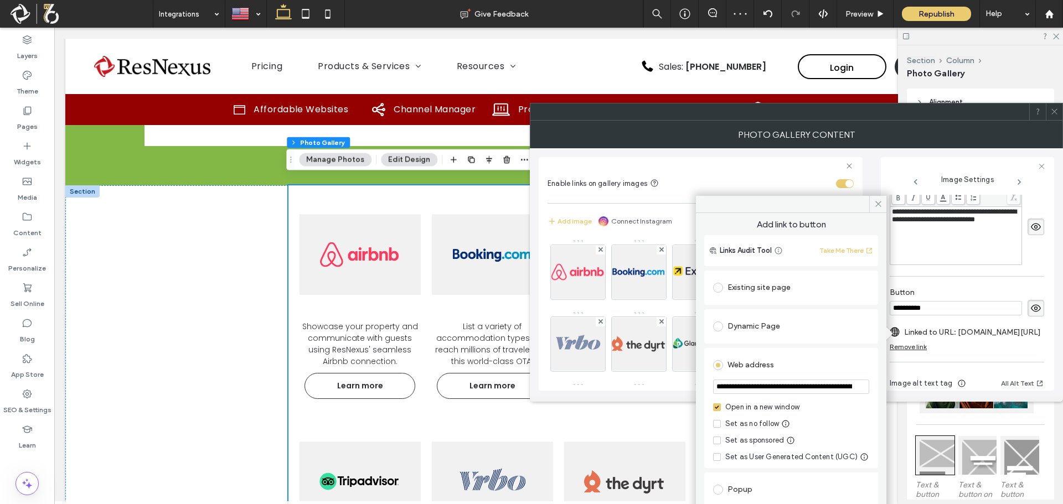
click at [815, 387] on input "**********" at bounding box center [791, 387] width 156 height 14
click at [881, 205] on icon at bounding box center [878, 204] width 8 height 8
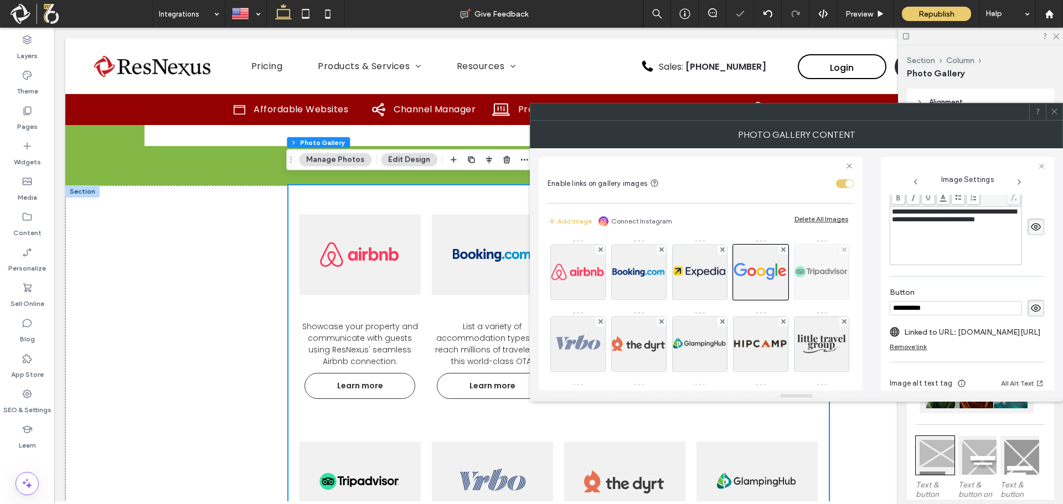
click at [781, 299] on img at bounding box center [821, 272] width 81 height 54
click at [964, 334] on label "Linked to URL: resnexus.com/Marketing-Channels/tripadvisor.html" at bounding box center [972, 332] width 137 height 20
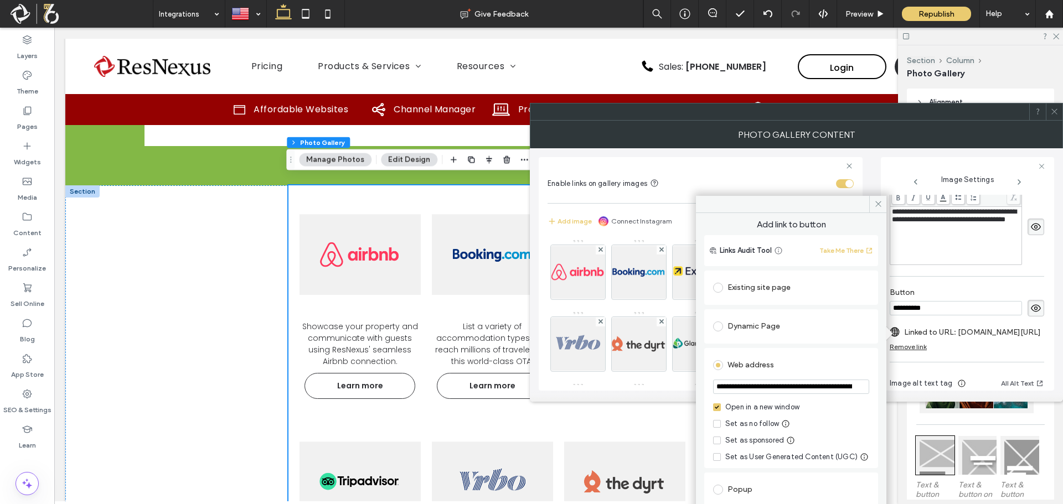
click at [805, 387] on input "**********" at bounding box center [791, 387] width 156 height 14
click at [878, 206] on icon at bounding box center [878, 204] width 8 height 8
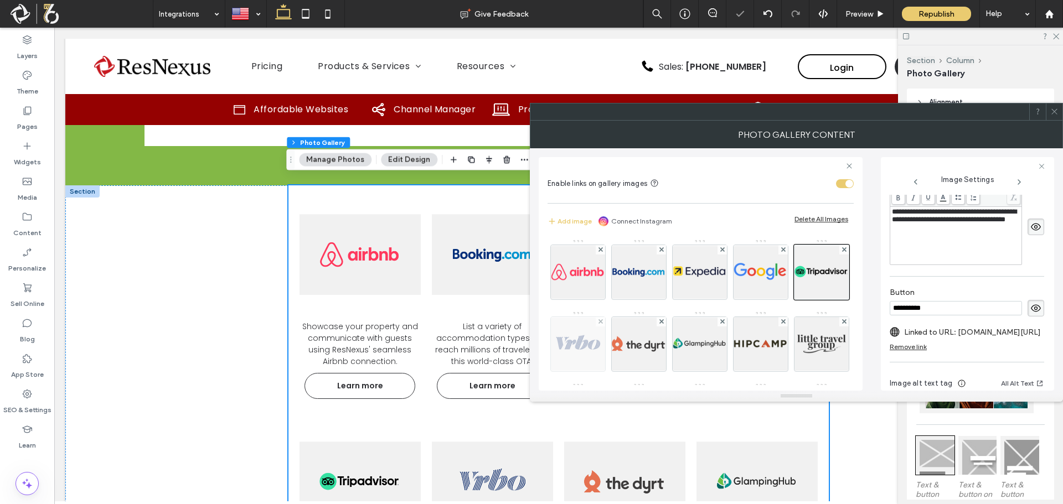
click at [619, 350] on img at bounding box center [577, 344] width 81 height 54
click at [984, 335] on label "Linked to URL: resnexus.com/Marketing-Channels/vrbo.html" at bounding box center [972, 332] width 137 height 20
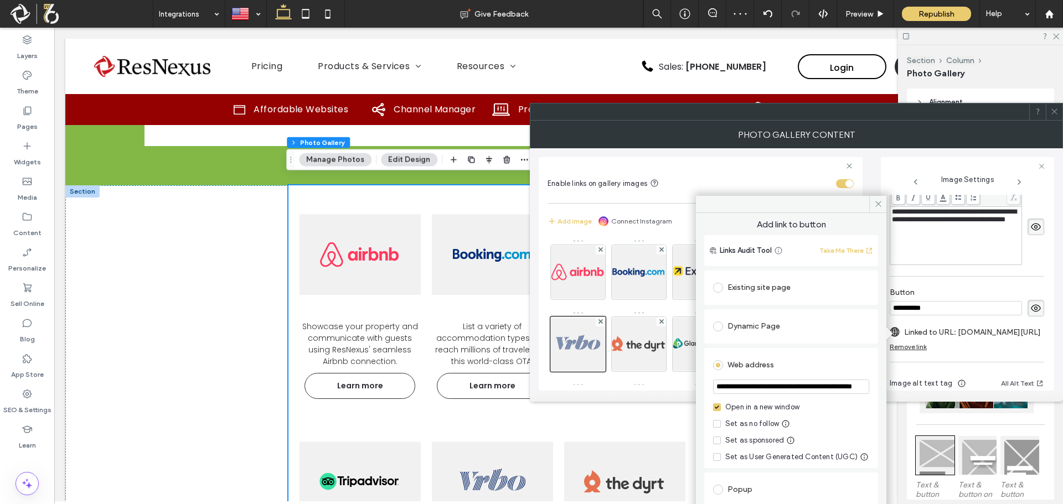
click at [784, 387] on input "**********" at bounding box center [791, 387] width 156 height 14
click at [881, 207] on icon at bounding box center [878, 204] width 8 height 8
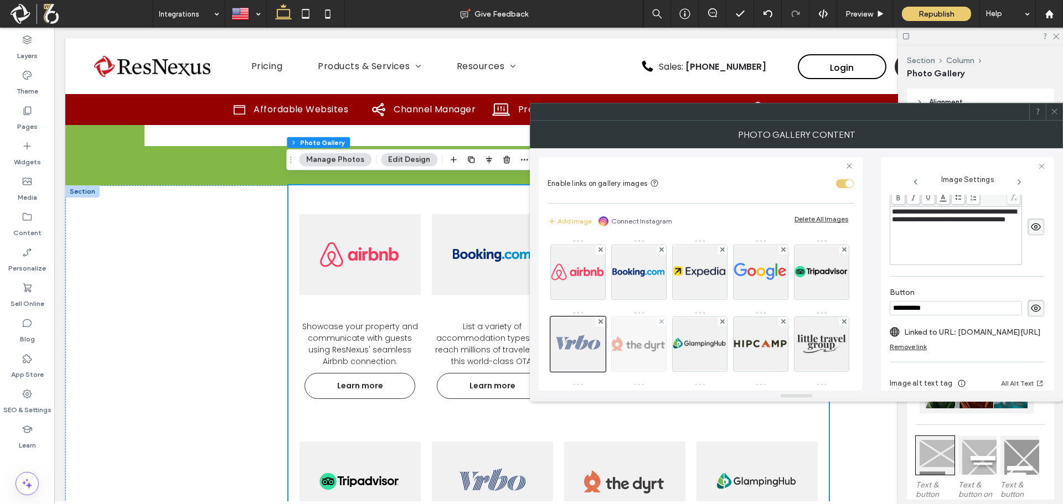
click at [680, 346] on img at bounding box center [638, 344] width 81 height 54
click at [965, 334] on label "Linked to URL: resnexus.com/Marketing-Channels/thedyrt.html" at bounding box center [972, 332] width 137 height 20
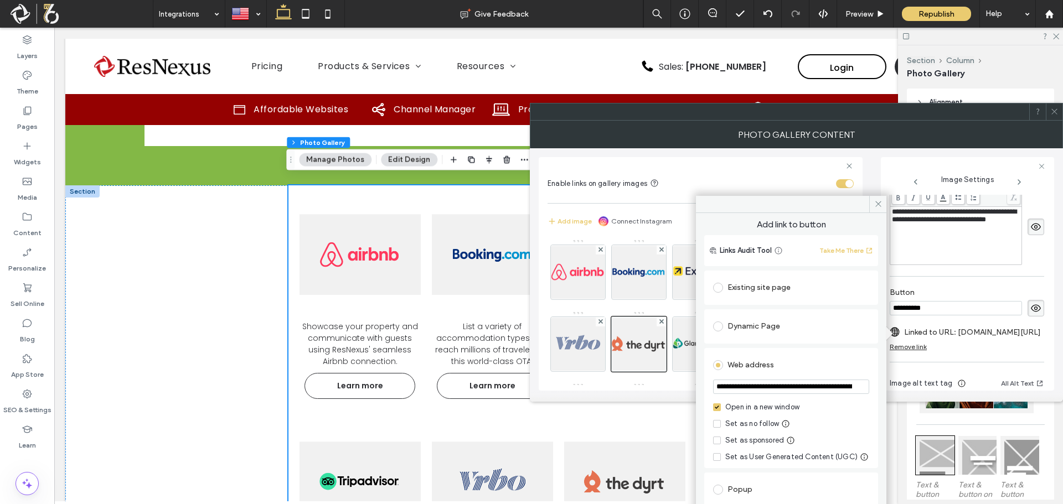
click at [823, 382] on input "**********" at bounding box center [791, 387] width 156 height 14
drag, startPoint x: 880, startPoint y: 201, endPoint x: 885, endPoint y: 218, distance: 16.7
click at [880, 202] on icon at bounding box center [878, 204] width 8 height 8
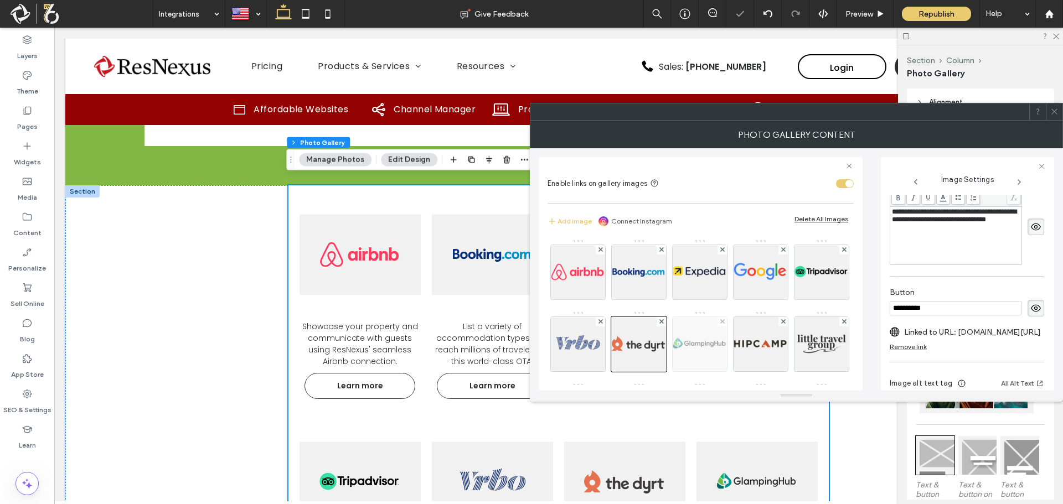
click at [741, 344] on img at bounding box center [699, 344] width 81 height 54
click at [981, 332] on label "Linked to URL: resnexus.com/Marketing-Channels/glamping-hub.html" at bounding box center [972, 332] width 137 height 20
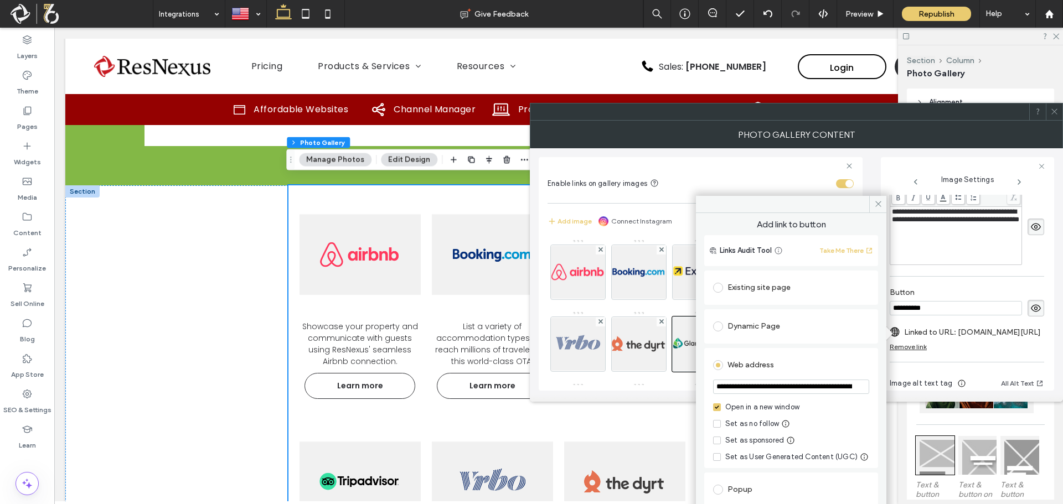
click at [811, 388] on input "**********" at bounding box center [791, 387] width 156 height 14
click at [880, 206] on icon at bounding box center [878, 204] width 8 height 8
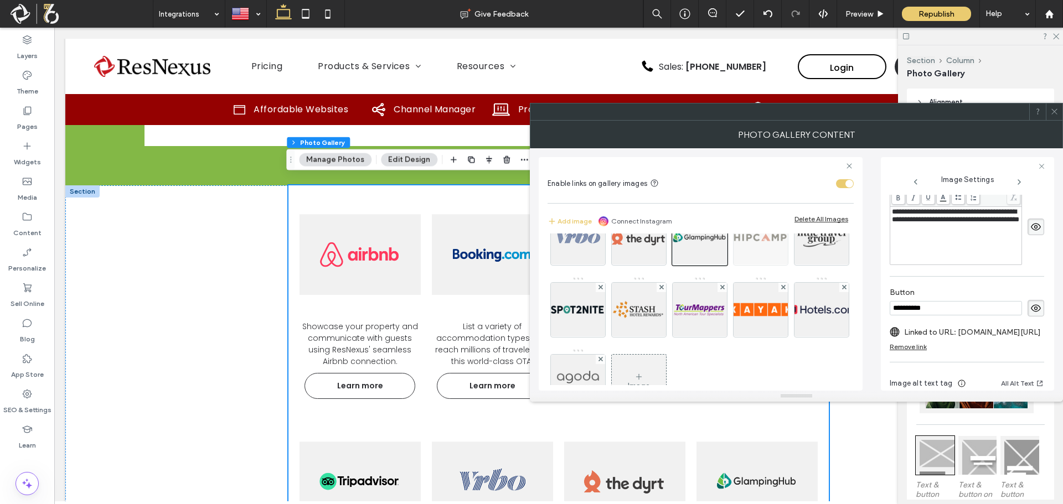
scroll to position [111, 0]
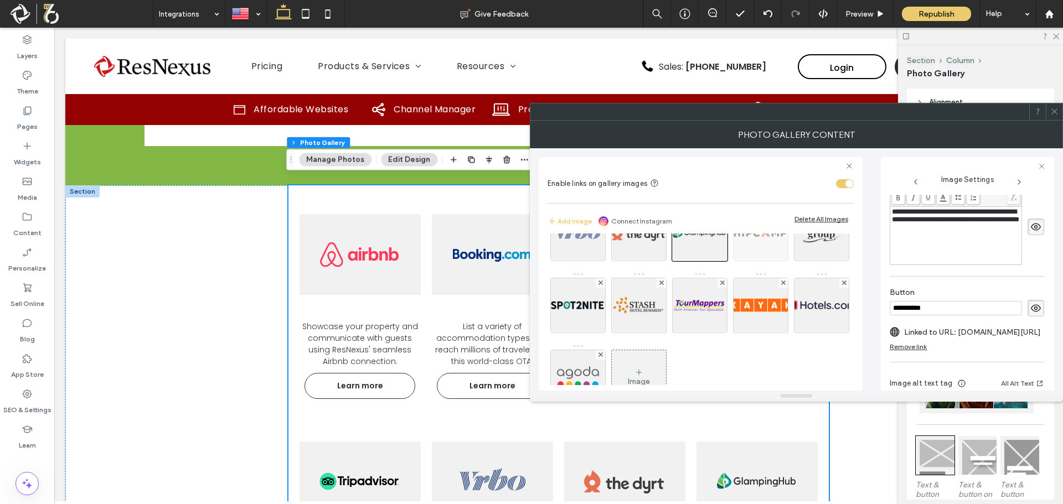
click at [720, 261] on img at bounding box center [760, 233] width 81 height 54
click at [989, 331] on label "Linked to URL: resnexus.com/Marketing-Channels/Hipcamp.html" at bounding box center [972, 332] width 137 height 20
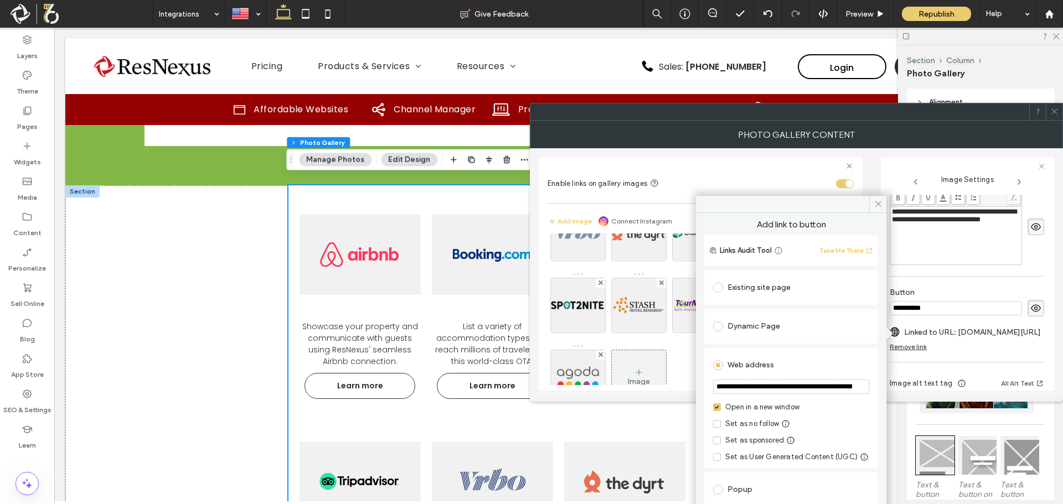
click at [774, 380] on input "**********" at bounding box center [791, 387] width 156 height 14
click at [879, 201] on icon at bounding box center [878, 204] width 8 height 8
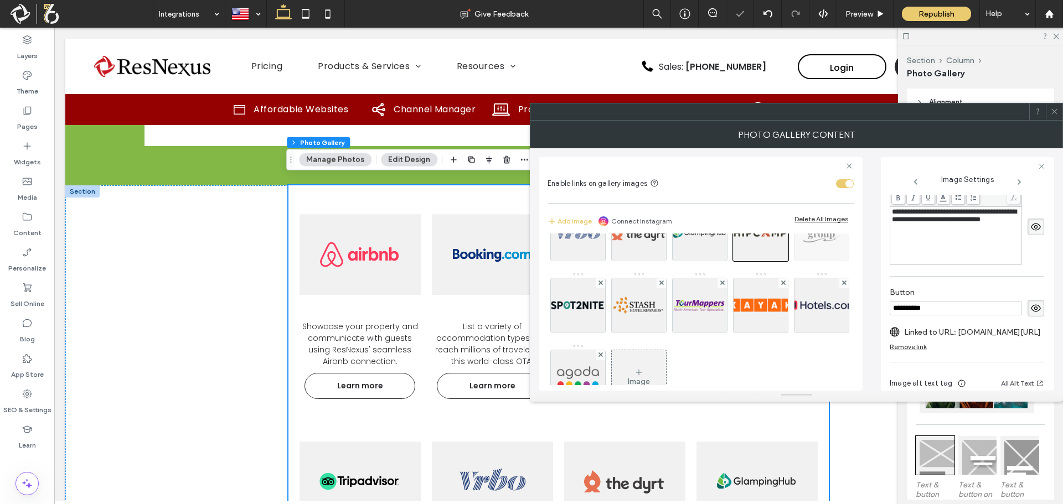
click at [781, 261] on img at bounding box center [821, 233] width 81 height 54
click at [977, 332] on label "Linked to URL: resnexus.com/Marketing-Channels/little-travel-group.html" at bounding box center [972, 332] width 137 height 20
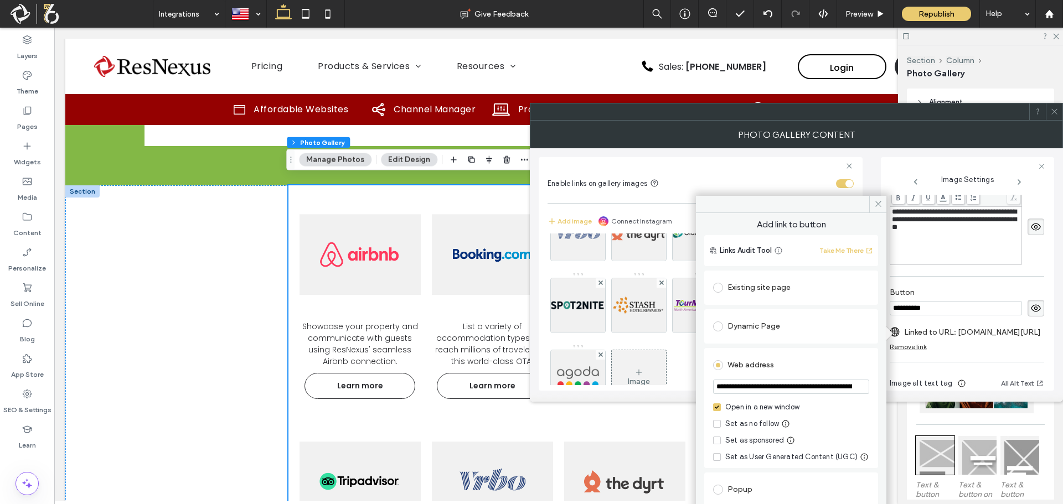
click at [792, 384] on input "**********" at bounding box center [791, 387] width 156 height 14
click at [877, 206] on icon at bounding box center [878, 204] width 8 height 8
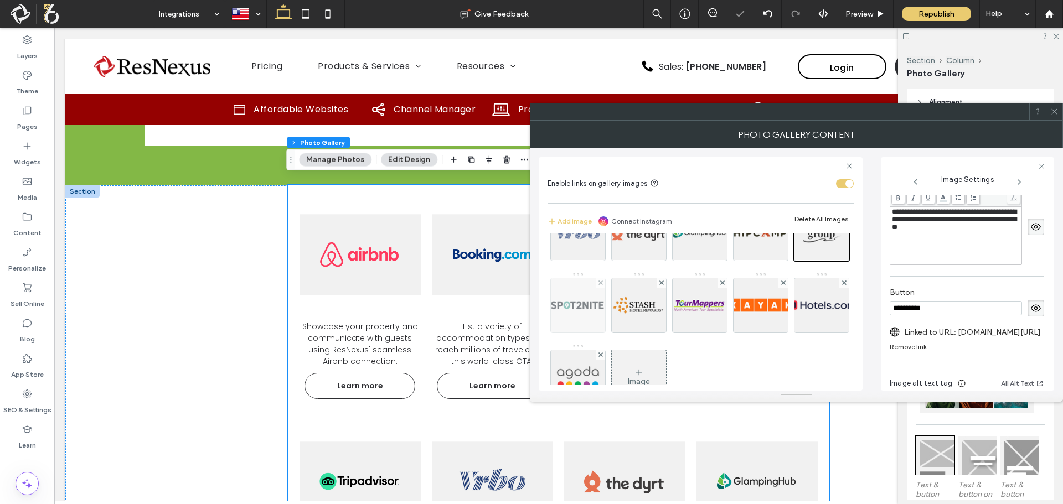
click at [619, 317] on img at bounding box center [577, 305] width 81 height 54
click at [986, 335] on label "Linked to URL: resnexus.com/Marketing-Channels/Spot2Nite.html" at bounding box center [972, 332] width 137 height 20
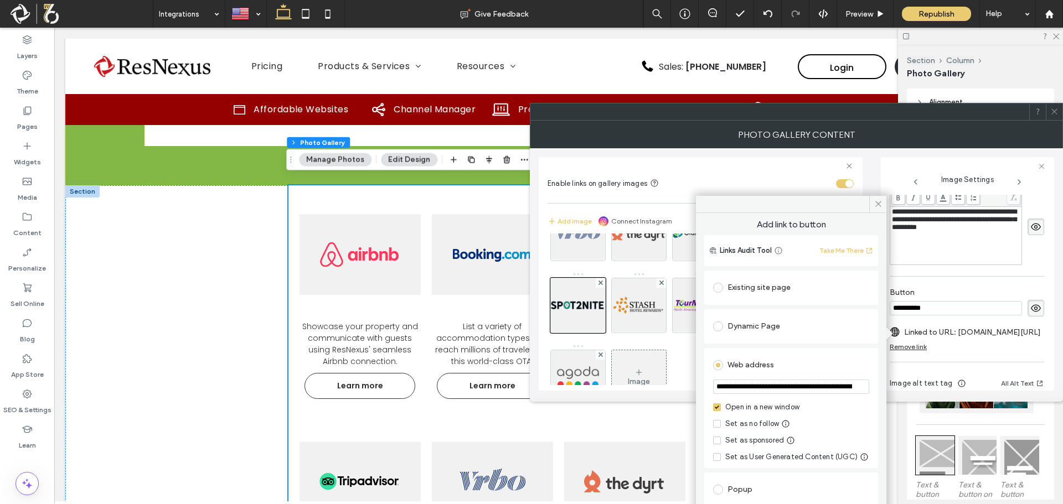
click at [814, 392] on input "**********" at bounding box center [791, 387] width 156 height 14
click at [881, 204] on icon at bounding box center [878, 204] width 8 height 8
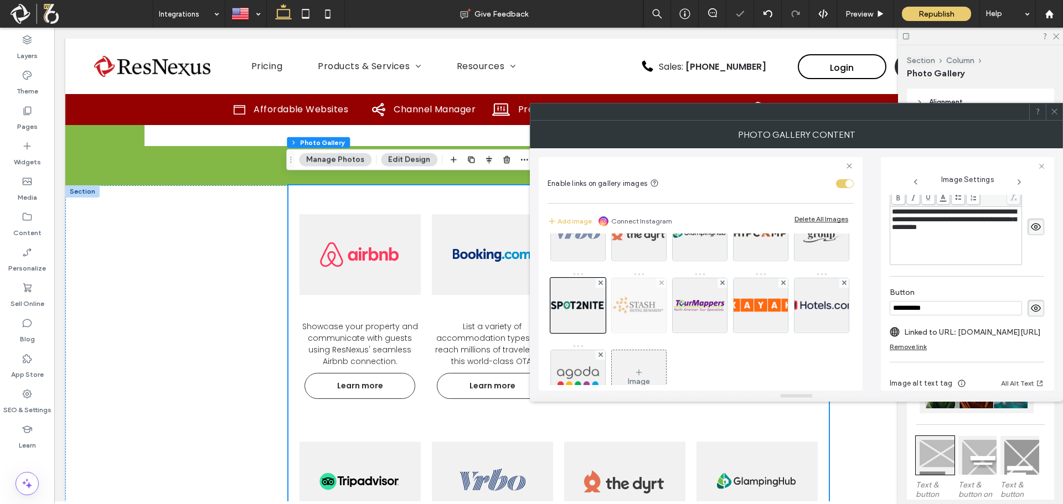
click at [680, 318] on img at bounding box center [638, 305] width 81 height 54
click at [1004, 334] on label "Linked to URL: resnexus.com/Marketing-Channels/stash-hotel-rewards.html" at bounding box center [972, 332] width 137 height 20
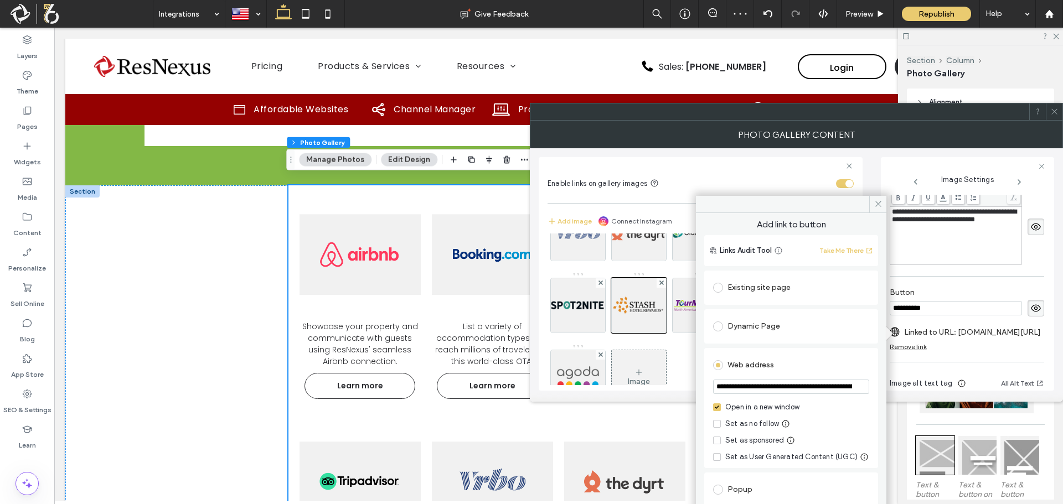
click at [778, 391] on input "**********" at bounding box center [791, 387] width 156 height 14
drag, startPoint x: 875, startPoint y: 206, endPoint x: 876, endPoint y: 212, distance: 5.6
click at [876, 206] on icon at bounding box center [878, 204] width 8 height 8
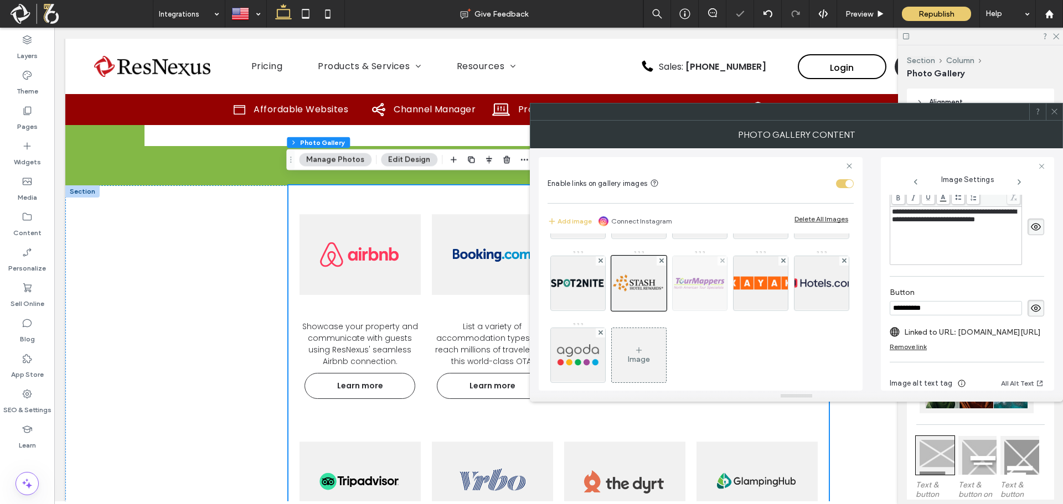
scroll to position [166, 0]
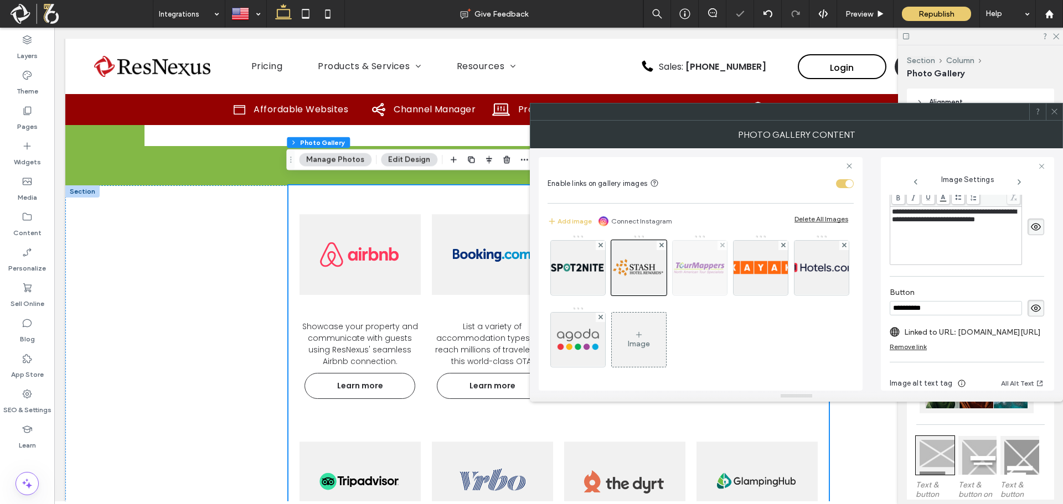
click at [659, 295] on img at bounding box center [699, 268] width 81 height 54
click at [964, 334] on label "Linked to URL: resnexus.com/Marketing-Channels/tourmappers.html" at bounding box center [972, 332] width 137 height 20
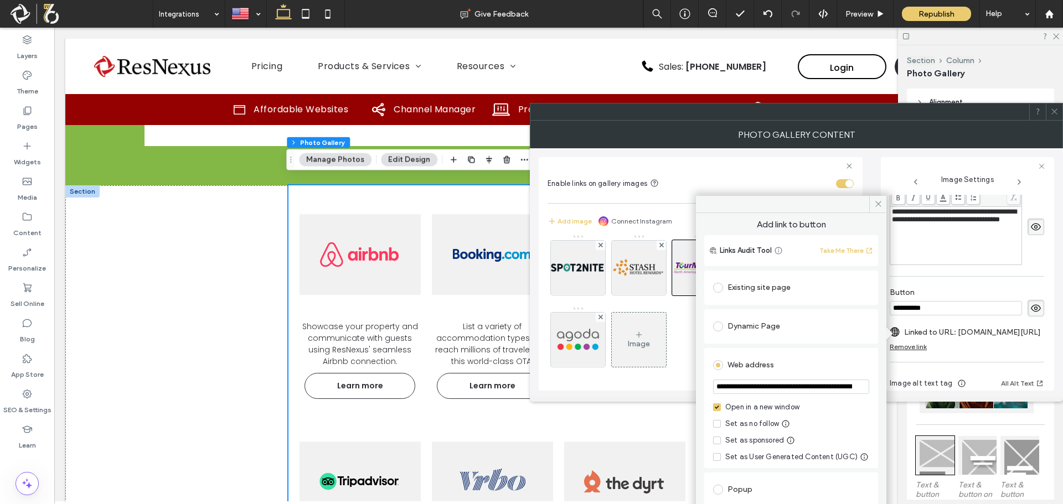
click at [790, 385] on input "**********" at bounding box center [791, 387] width 156 height 14
paste input "********"
type input "**********"
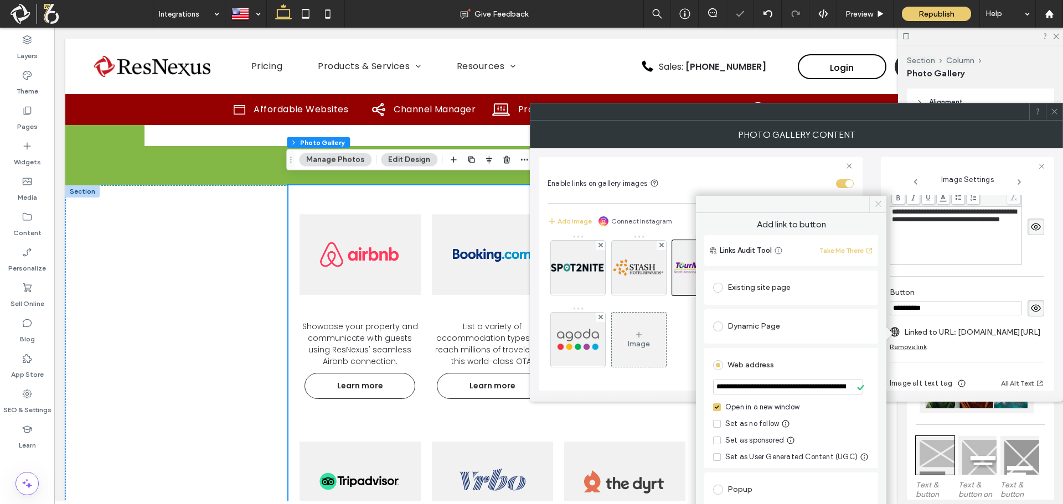
drag, startPoint x: 878, startPoint y: 204, endPoint x: 848, endPoint y: 229, distance: 39.3
click at [878, 204] on icon at bounding box center [878, 204] width 8 height 8
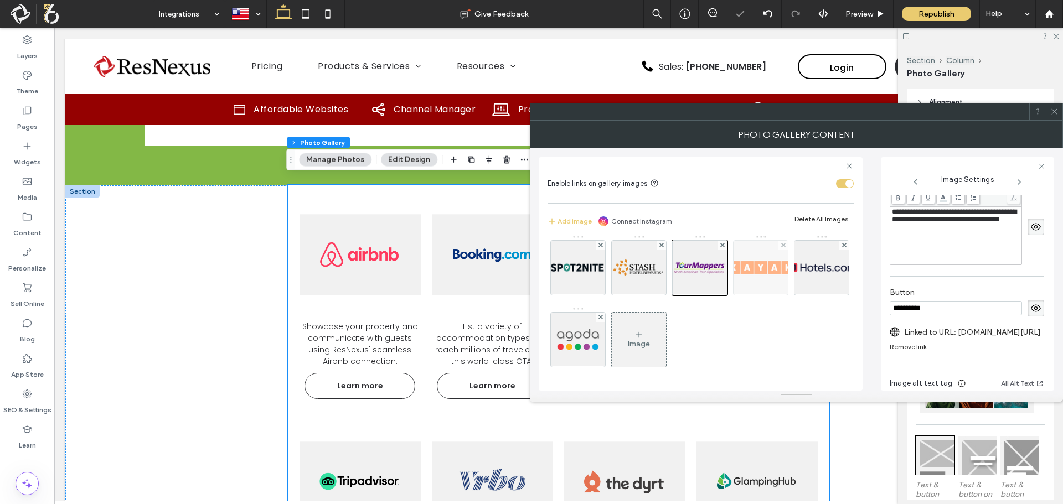
click at [720, 295] on img at bounding box center [760, 268] width 81 height 54
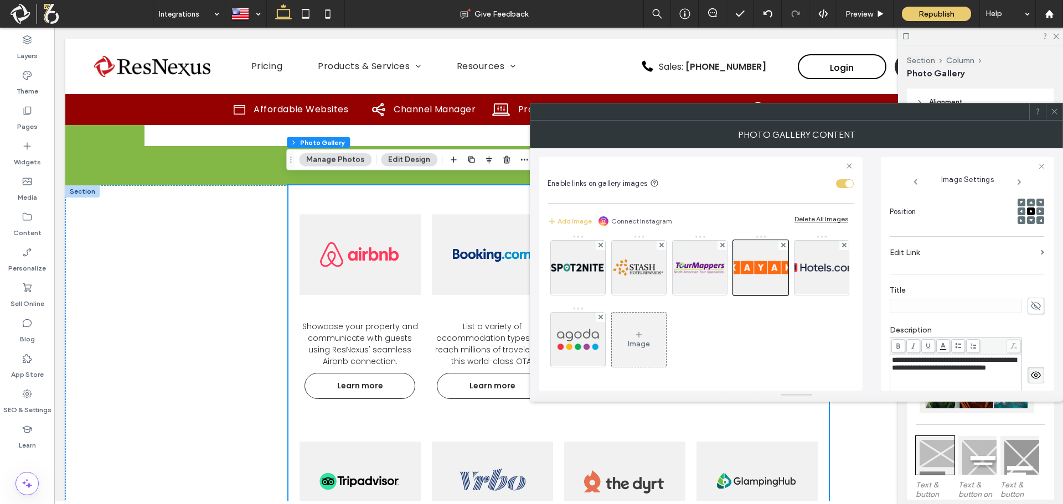
scroll to position [150, 0]
click at [994, 261] on label "Edit Link" at bounding box center [962, 255] width 147 height 20
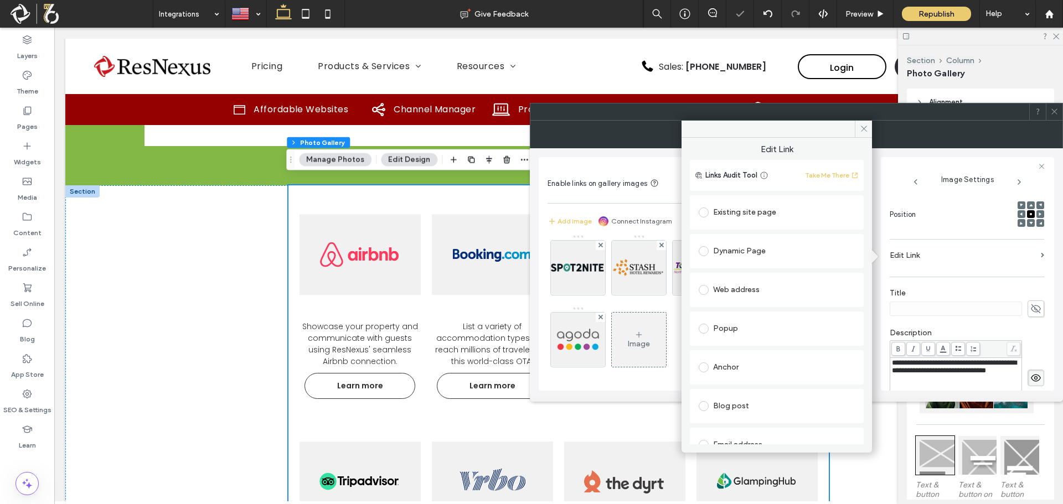
drag, startPoint x: 862, startPoint y: 131, endPoint x: 873, endPoint y: 134, distance: 11.4
click at [868, 132] on span at bounding box center [863, 129] width 17 height 17
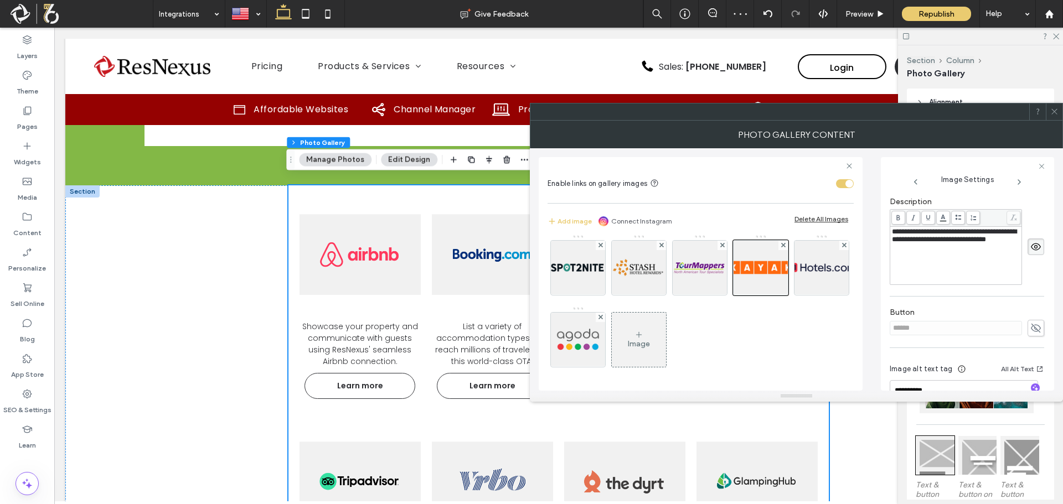
scroll to position [316, 0]
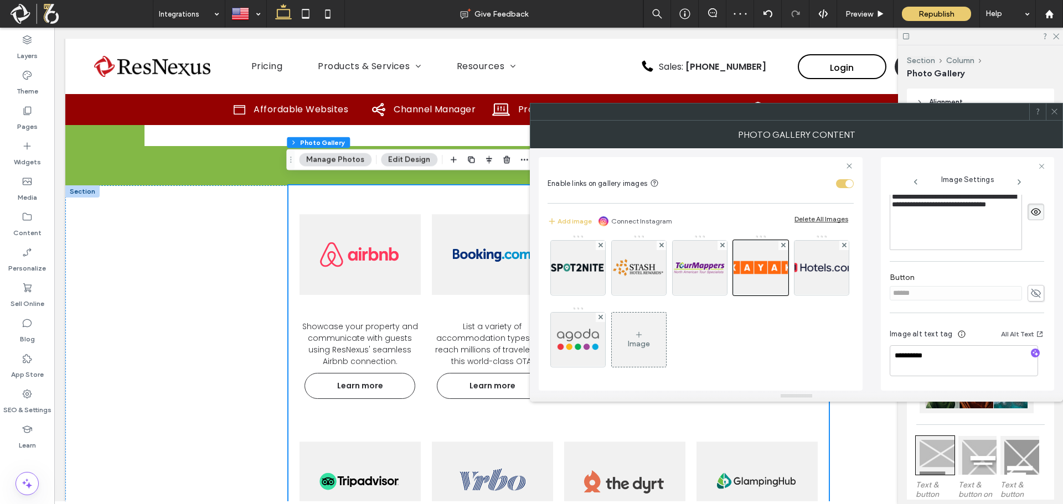
click at [1031, 294] on use at bounding box center [1036, 293] width 10 height 9
click at [781, 295] on img at bounding box center [821, 268] width 81 height 54
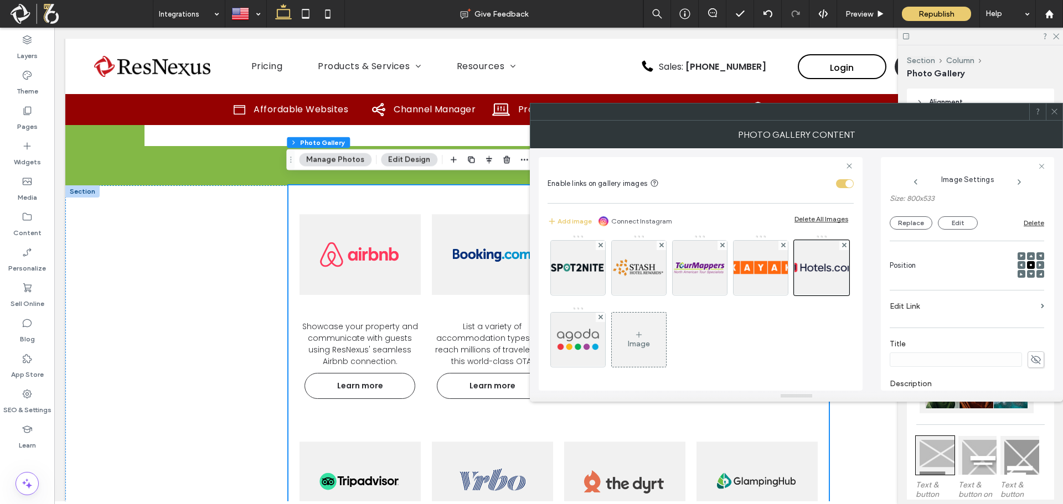
scroll to position [95, 0]
click at [953, 314] on label "Edit Link" at bounding box center [962, 311] width 147 height 20
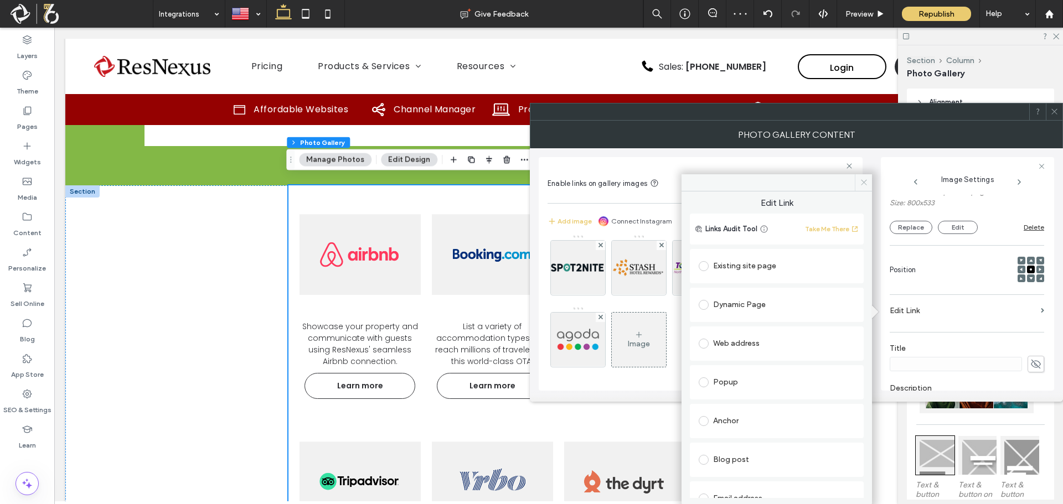
click at [862, 182] on icon at bounding box center [864, 182] width 8 height 8
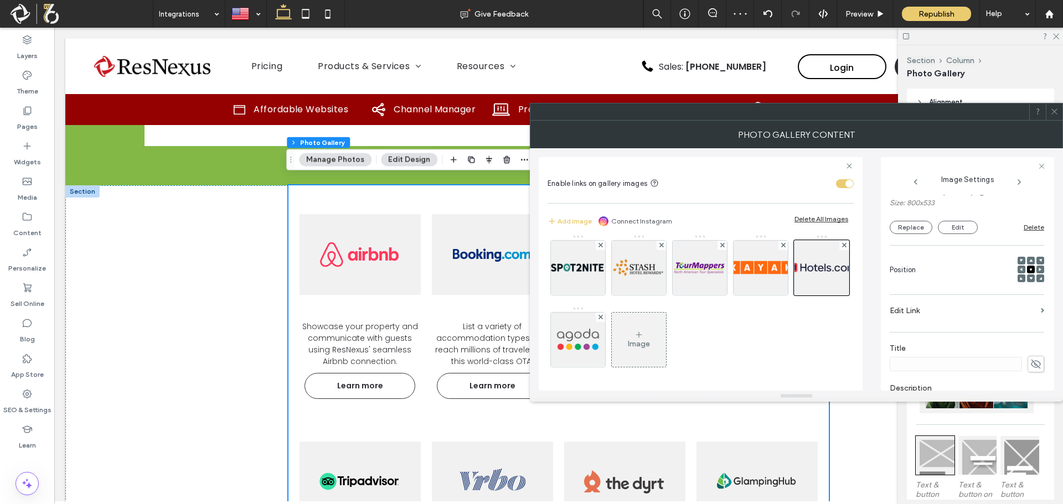
click at [1055, 114] on icon at bounding box center [1054, 111] width 8 height 8
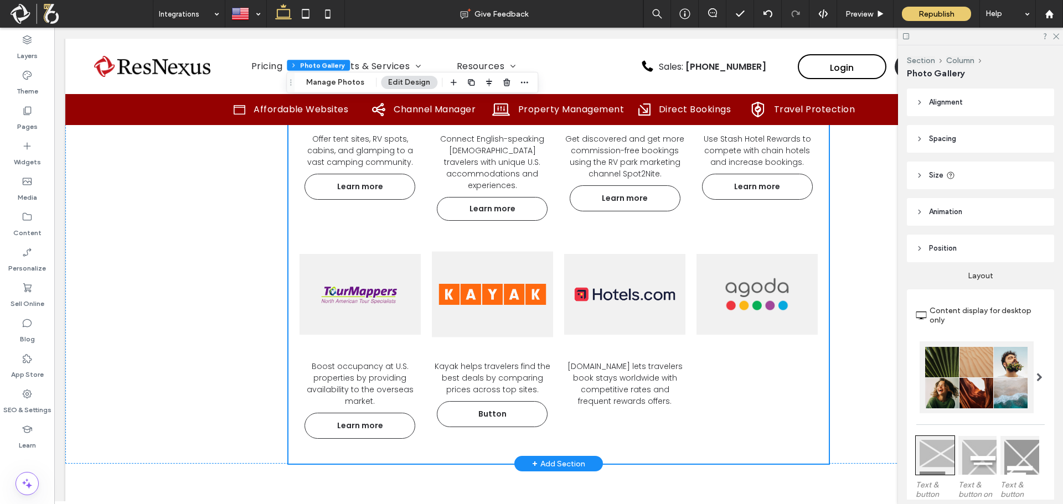
scroll to position [1601, 0]
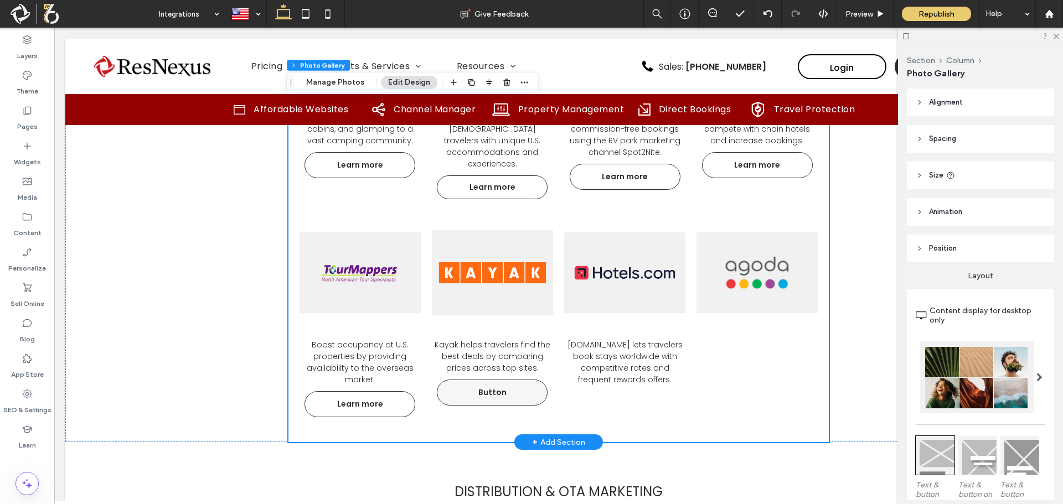
click at [490, 384] on span "Button" at bounding box center [492, 392] width 50 height 23
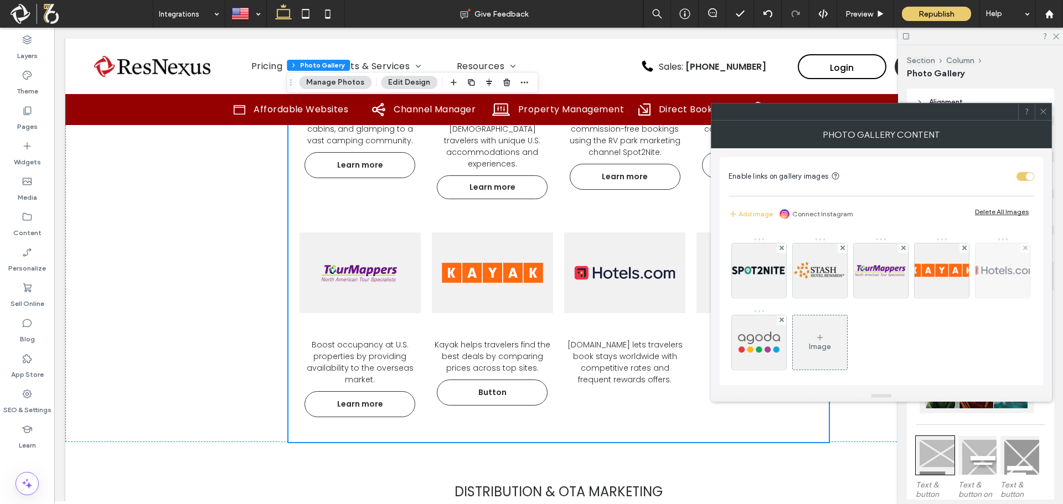
scroll to position [166, 0]
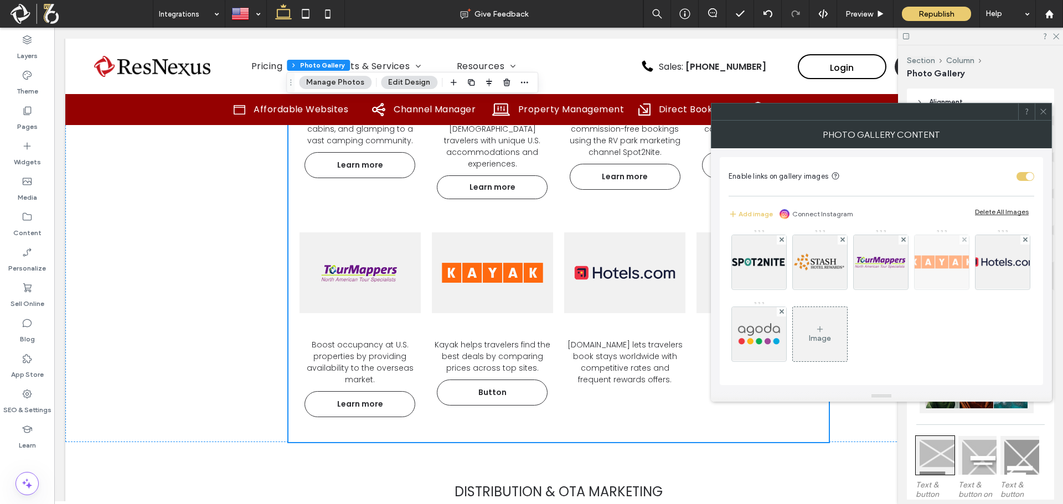
click at [901, 289] on img at bounding box center [941, 262] width 81 height 54
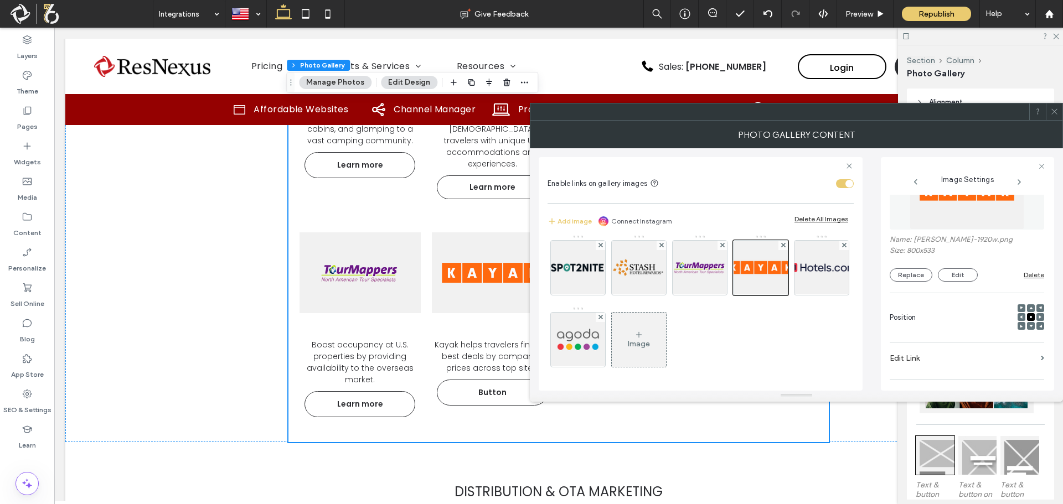
scroll to position [111, 0]
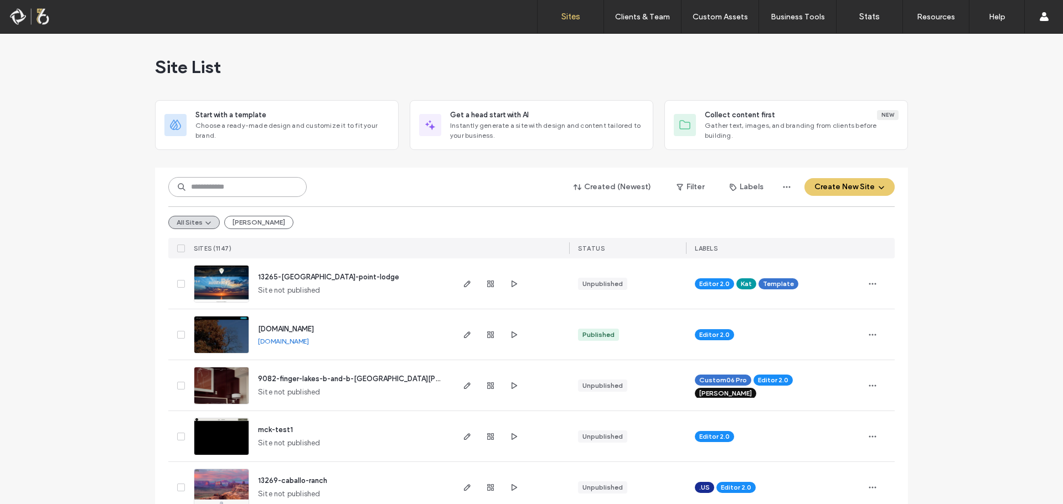
click at [222, 189] on input at bounding box center [237, 187] width 138 height 20
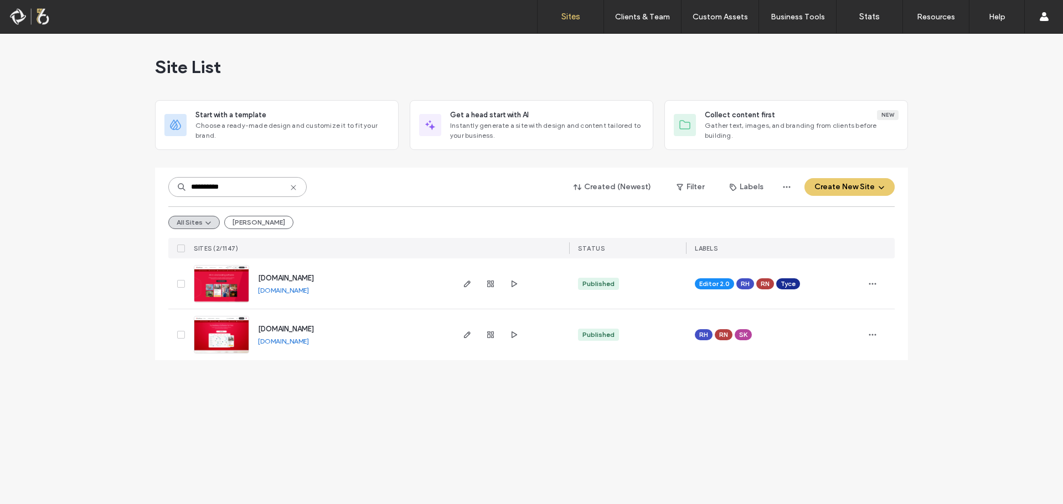
type input "**********"
click at [301, 278] on span "www.resnexus.us" at bounding box center [286, 278] width 56 height 8
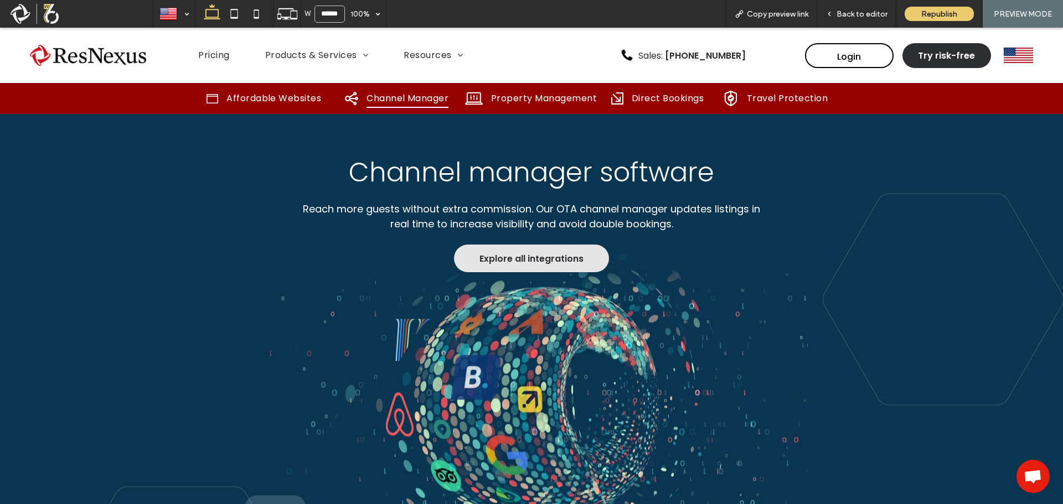
click at [494, 262] on span "Explore all integrations" at bounding box center [531, 259] width 104 height 14
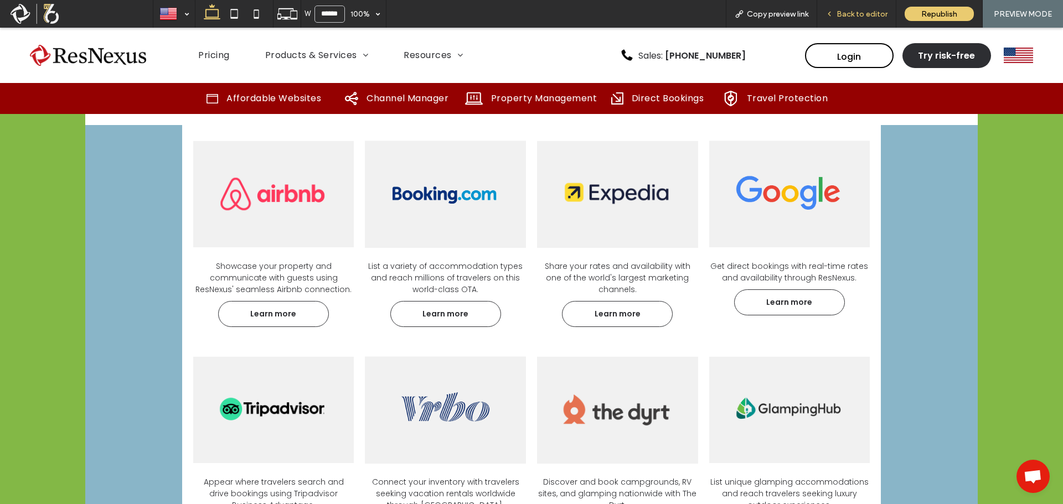
scroll to position [5803, 0]
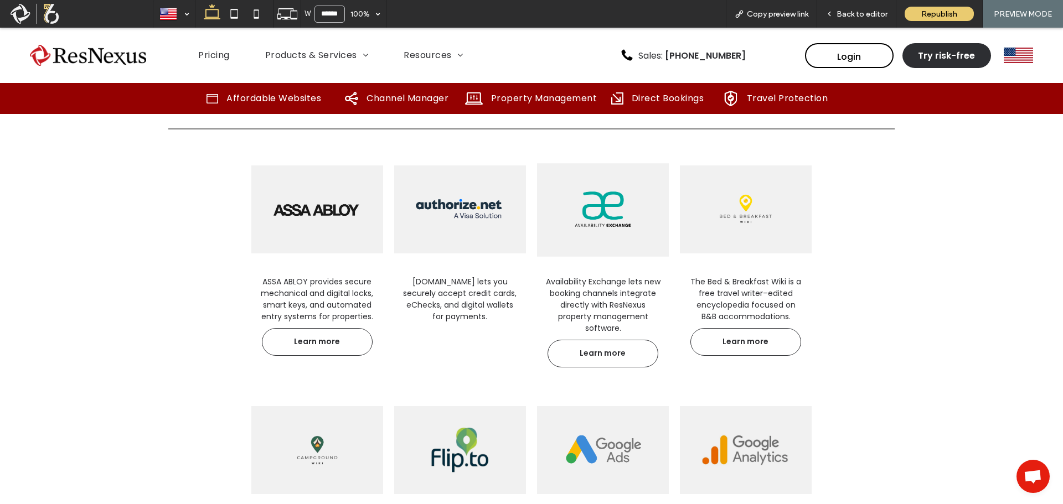
click at [601, 220] on link at bounding box center [602, 209] width 139 height 123
click at [862, 12] on span "Back to editor" at bounding box center [861, 13] width 51 height 9
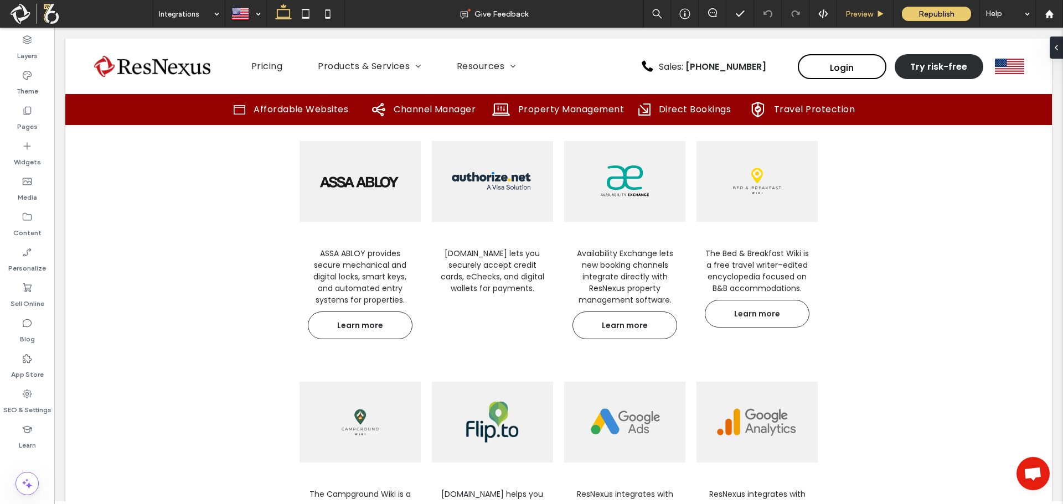
scroll to position [5777, 0]
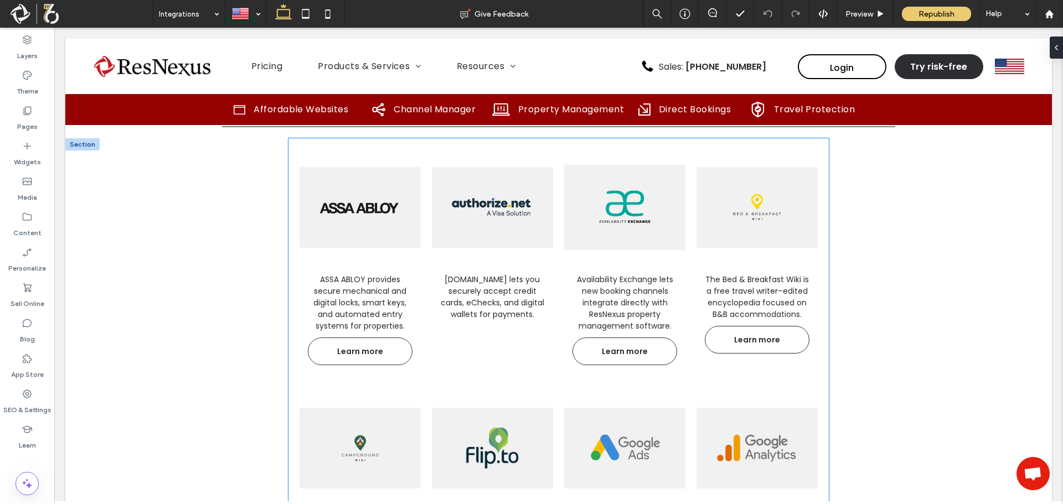
click at [618, 219] on link at bounding box center [624, 207] width 128 height 123
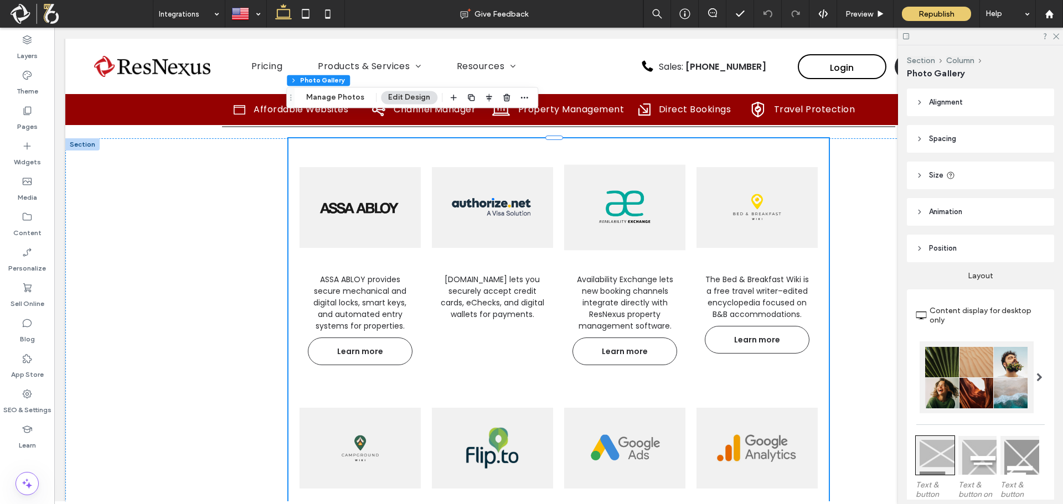
click at [618, 219] on link at bounding box center [624, 207] width 128 height 123
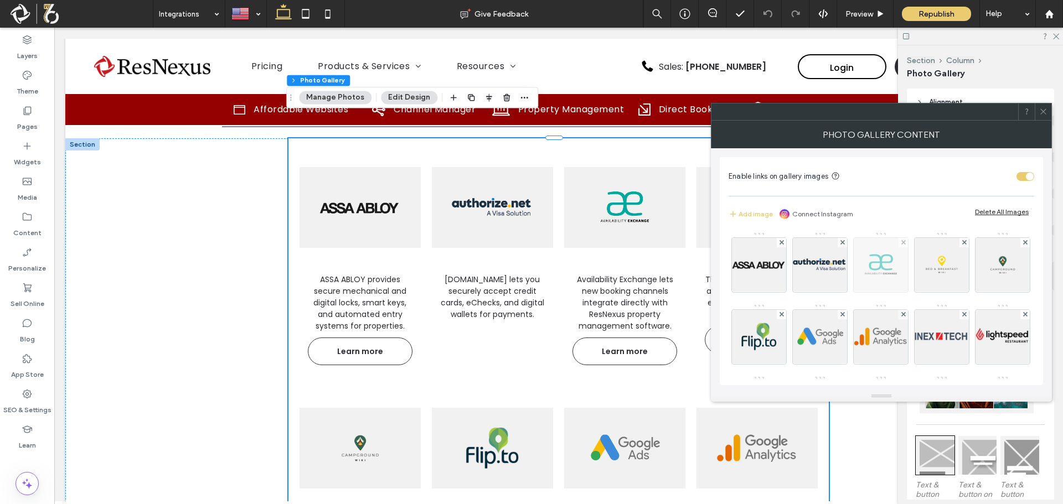
click at [876, 276] on img at bounding box center [880, 265] width 81 height 54
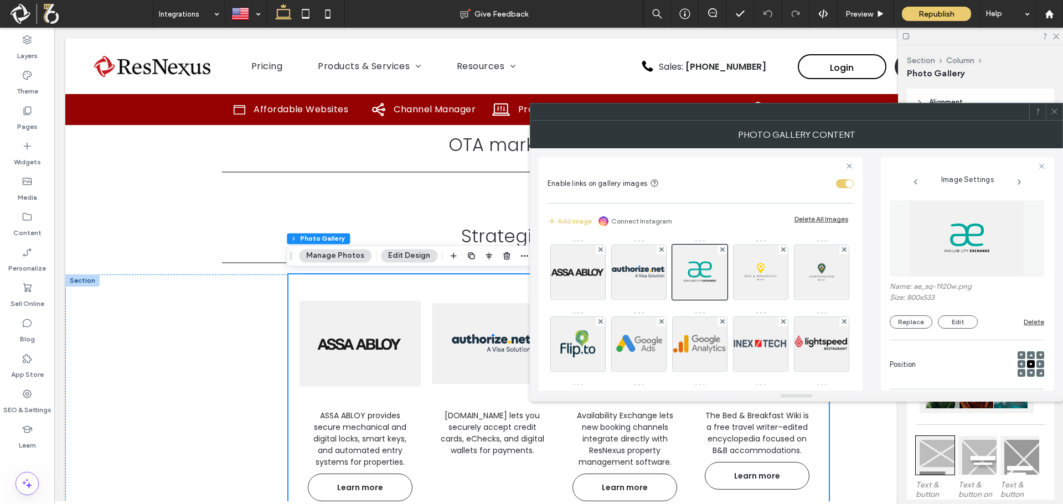
scroll to position [5722, 0]
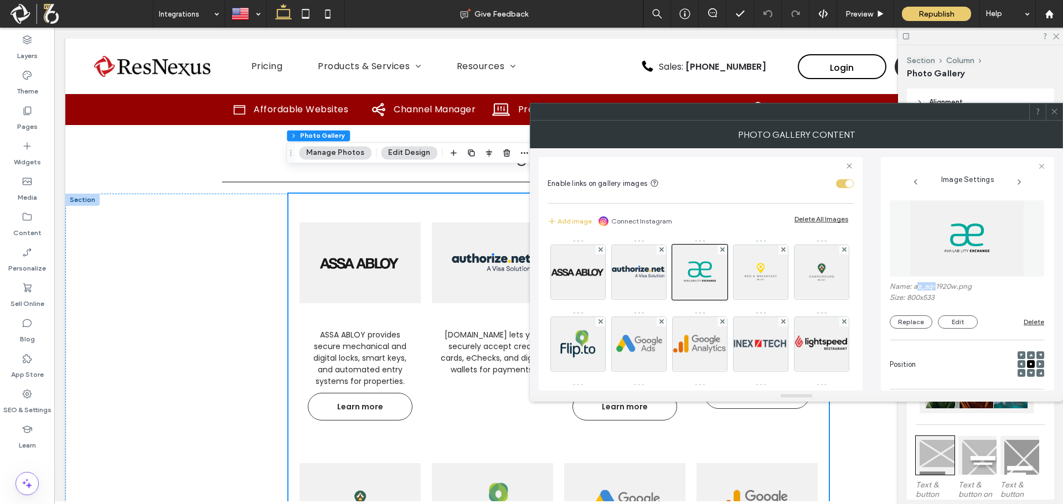
drag, startPoint x: 936, startPoint y: 287, endPoint x: 916, endPoint y: 290, distance: 20.1
click at [916, 290] on label "Name: ae_sq-1920w.png" at bounding box center [966, 287] width 154 height 11
copy label "e_sq-"
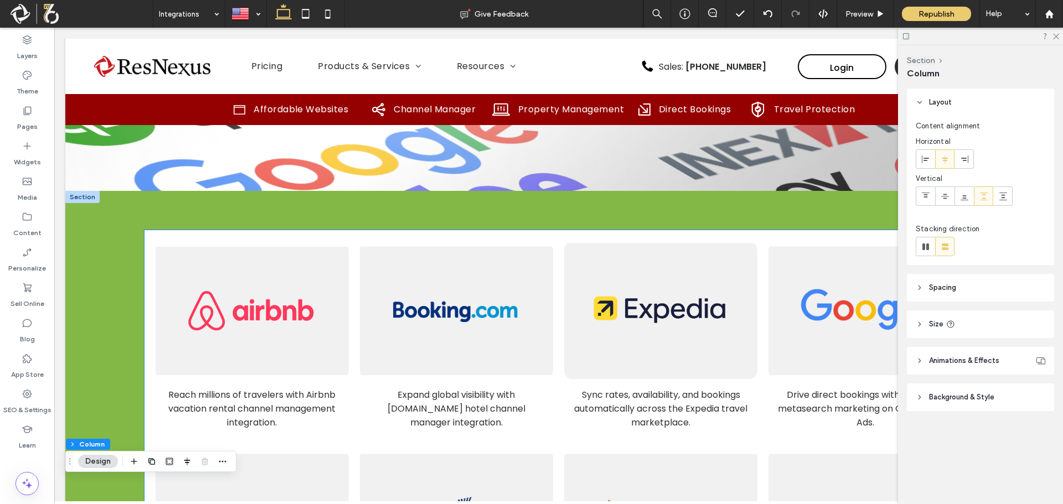
scroll to position [498, 0]
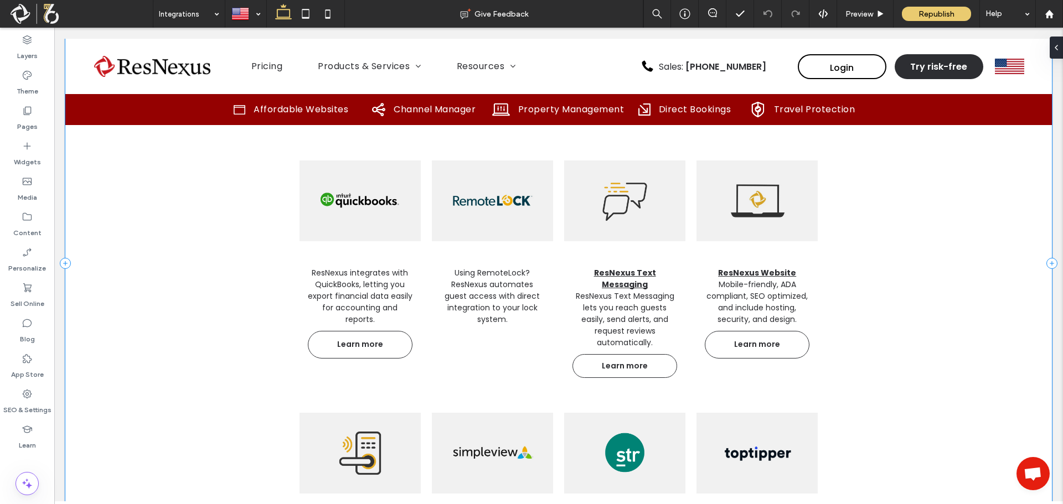
scroll to position [2919, 0]
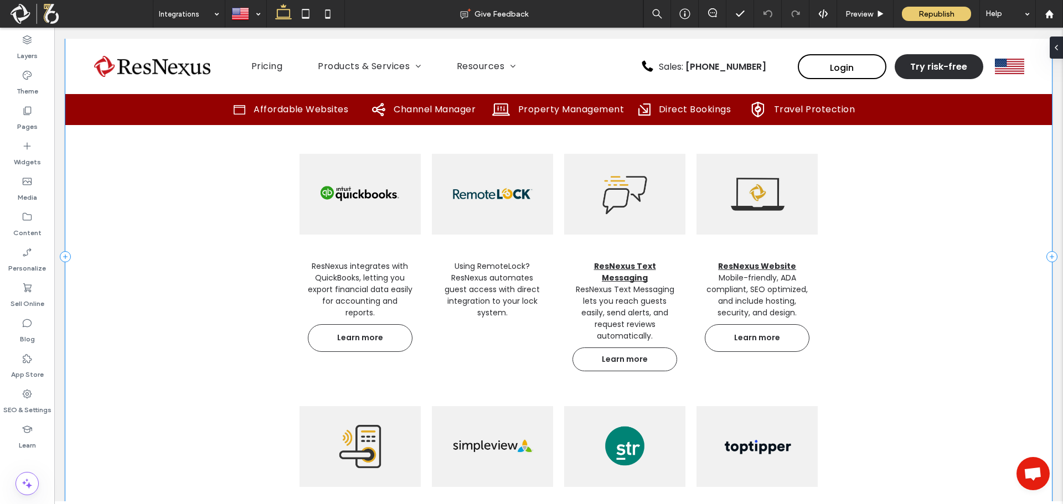
click at [147, 240] on div "ASSA ABLOY provides secure mechanical and digital locks, smart keys, and automa…" at bounding box center [558, 257] width 986 height 1708
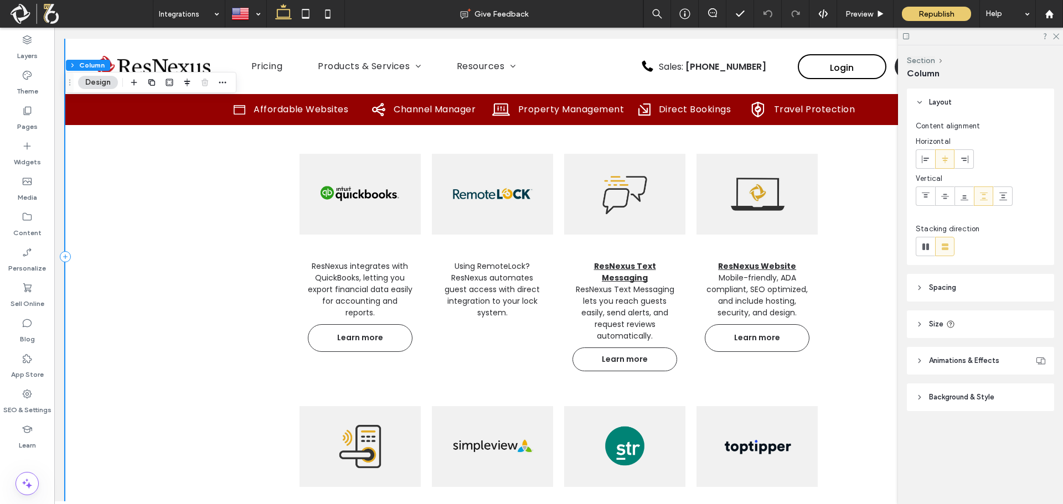
click at [244, 332] on div "ASSA ABLOY provides secure mechanical and digital locks, smart keys, and automa…" at bounding box center [558, 257] width 986 height 1708
